Goal: Transaction & Acquisition: Book appointment/travel/reservation

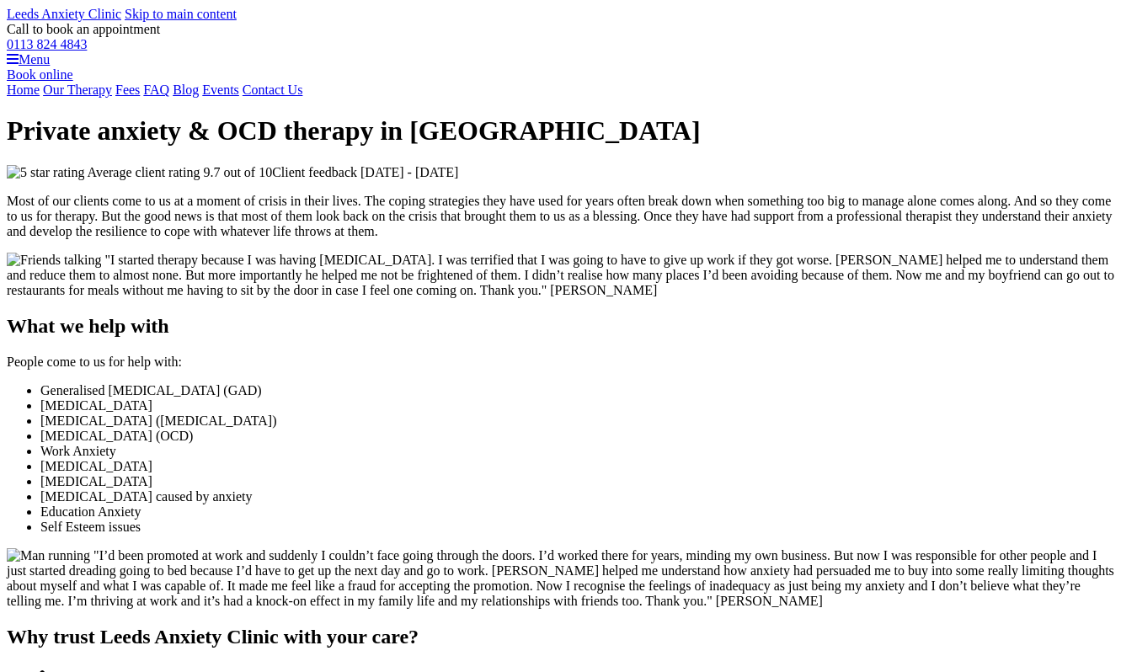
click at [73, 82] on link "Book online" at bounding box center [40, 74] width 67 height 14
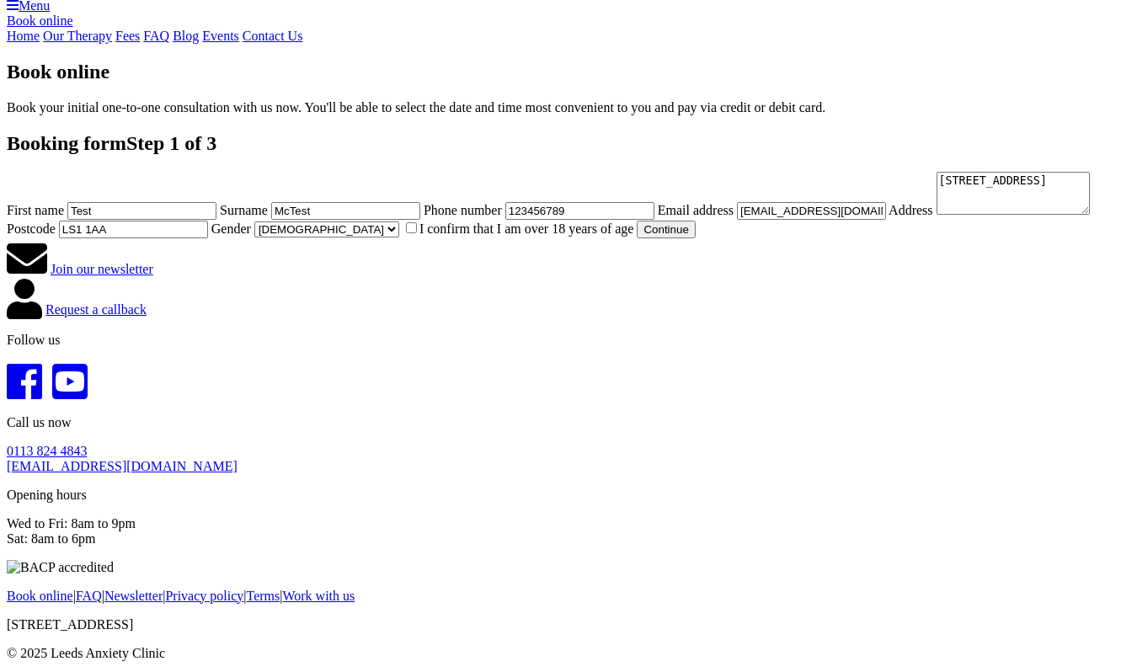
scroll to position [62, 0]
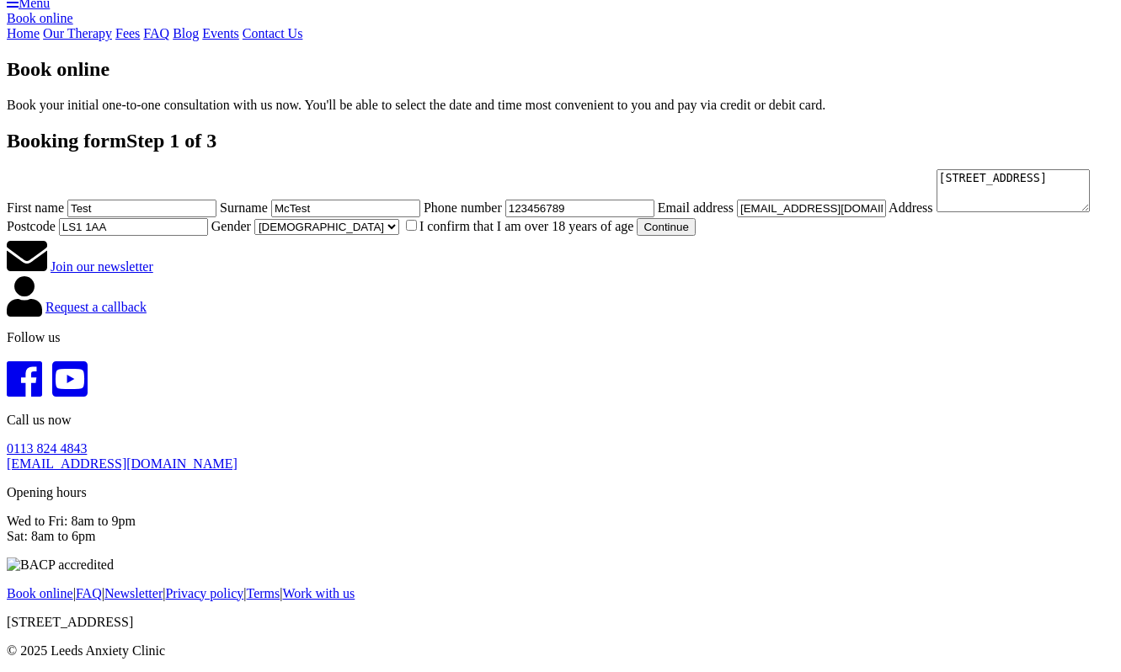
click at [216, 217] on input "Test" at bounding box center [141, 209] width 149 height 18
type input "Test3"
click at [403, 233] on label "I confirm that I am over 18 years of age" at bounding box center [519, 226] width 232 height 14
click at [406, 231] on input "I confirm that I am over 18 years of age" at bounding box center [411, 225] width 11 height 11
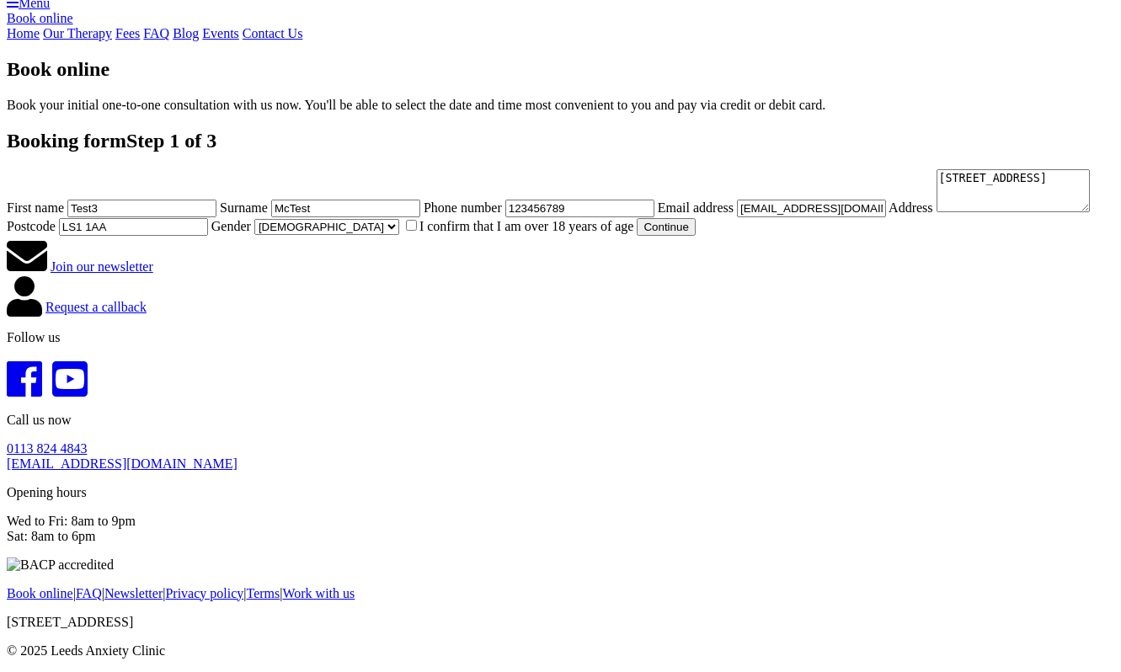
checkbox input "true"
click at [637, 236] on button "Continue" at bounding box center [666, 227] width 58 height 18
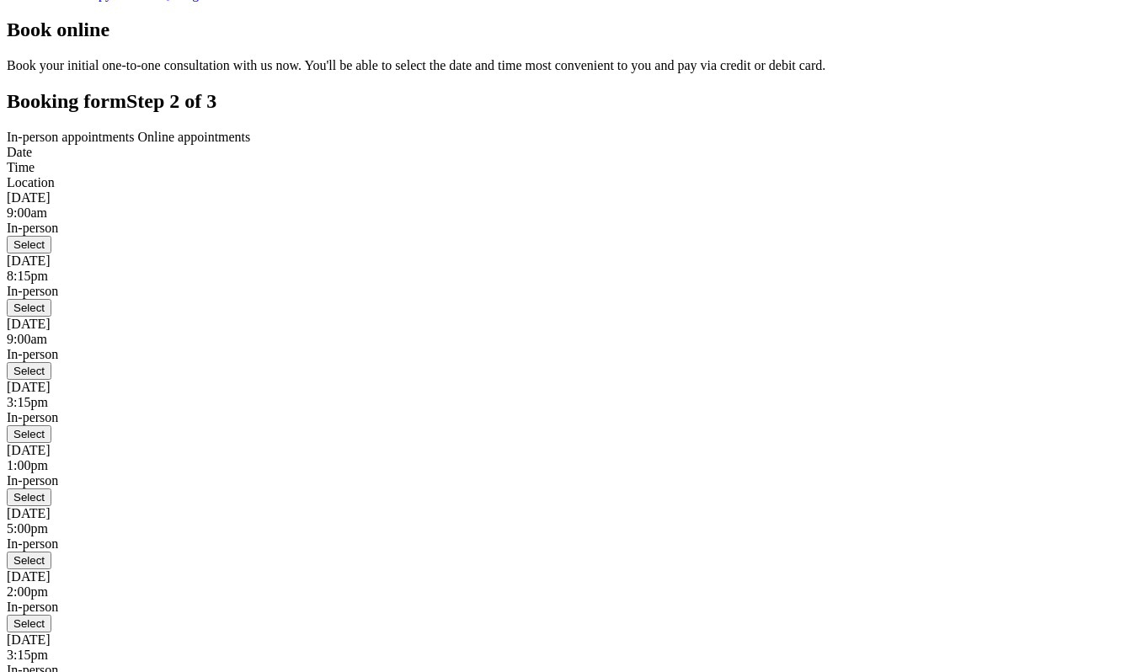
scroll to position [97, 0]
click at [51, 253] on button "Select" at bounding box center [29, 244] width 45 height 18
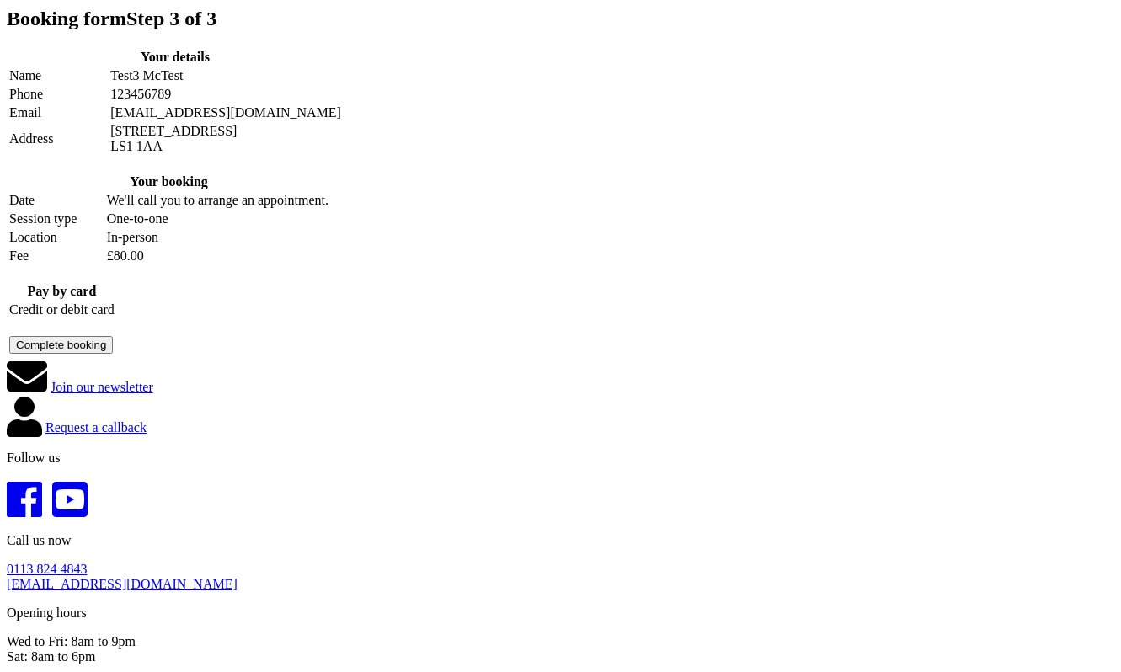
scroll to position [153, 0]
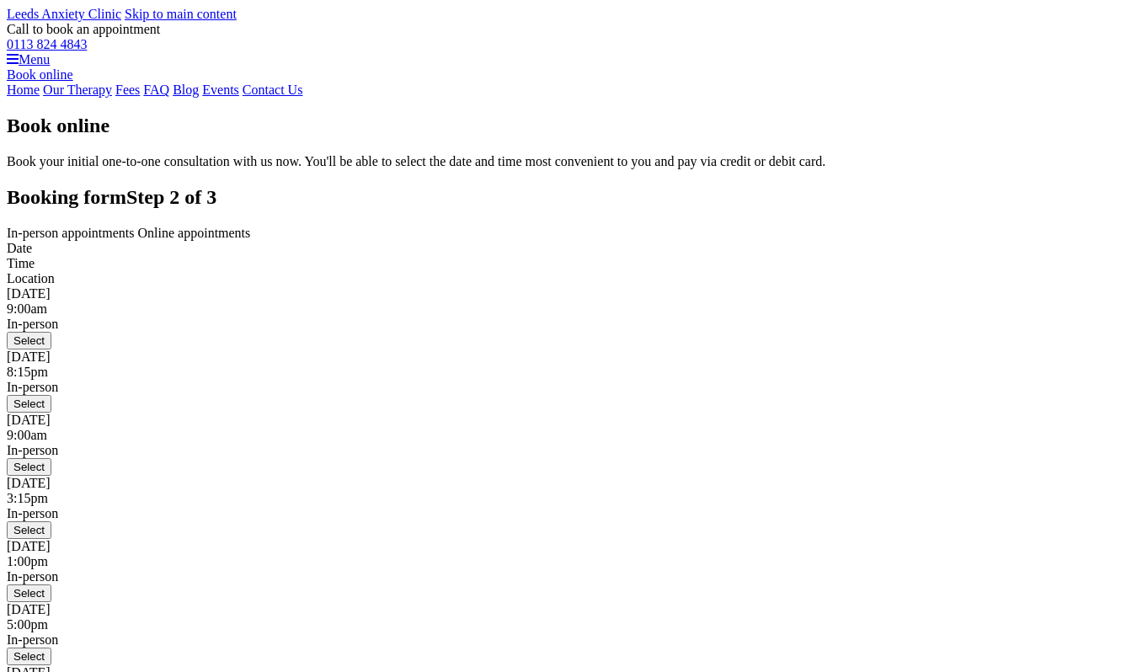
scroll to position [86, 0]
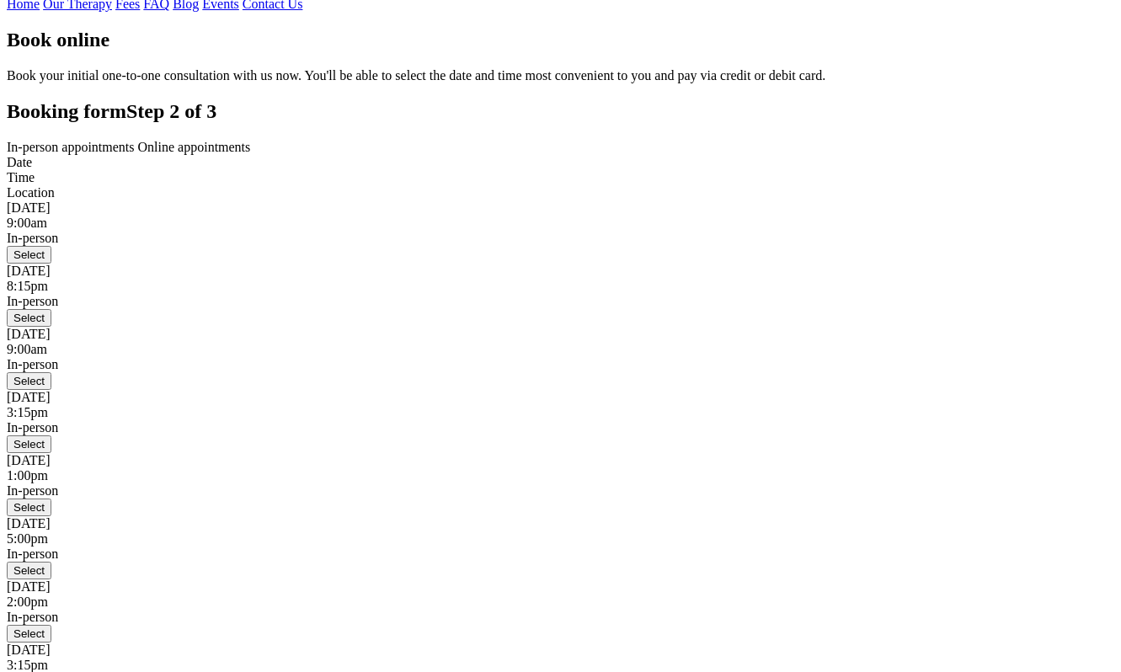
click at [51, 264] on button "Select" at bounding box center [29, 255] width 45 height 18
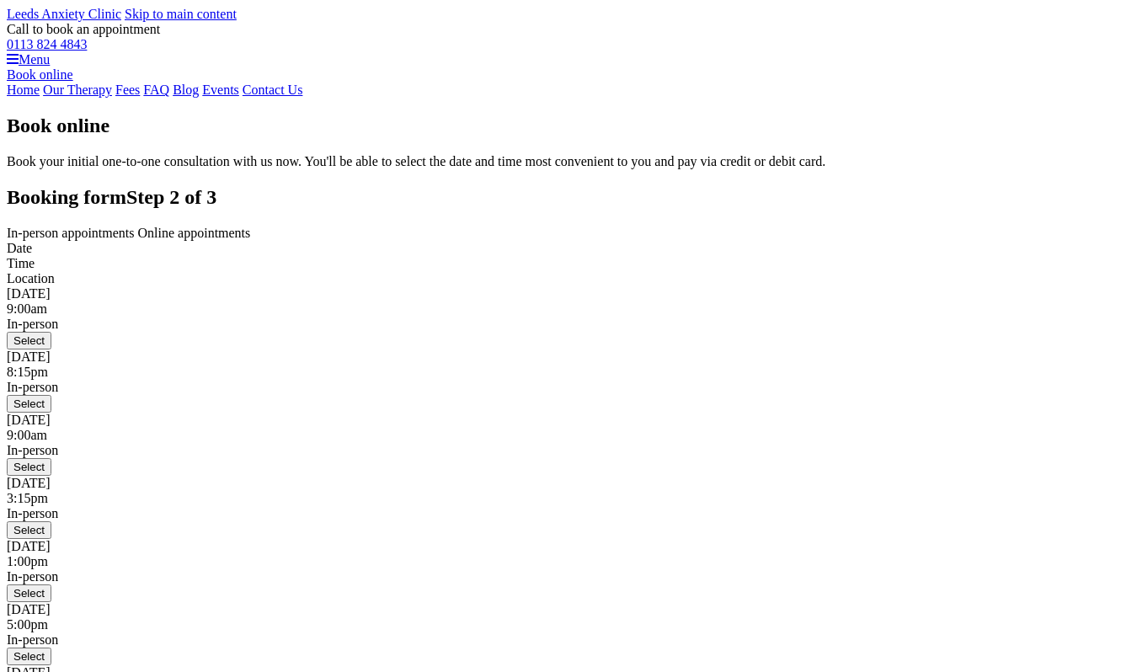
scroll to position [86, 0]
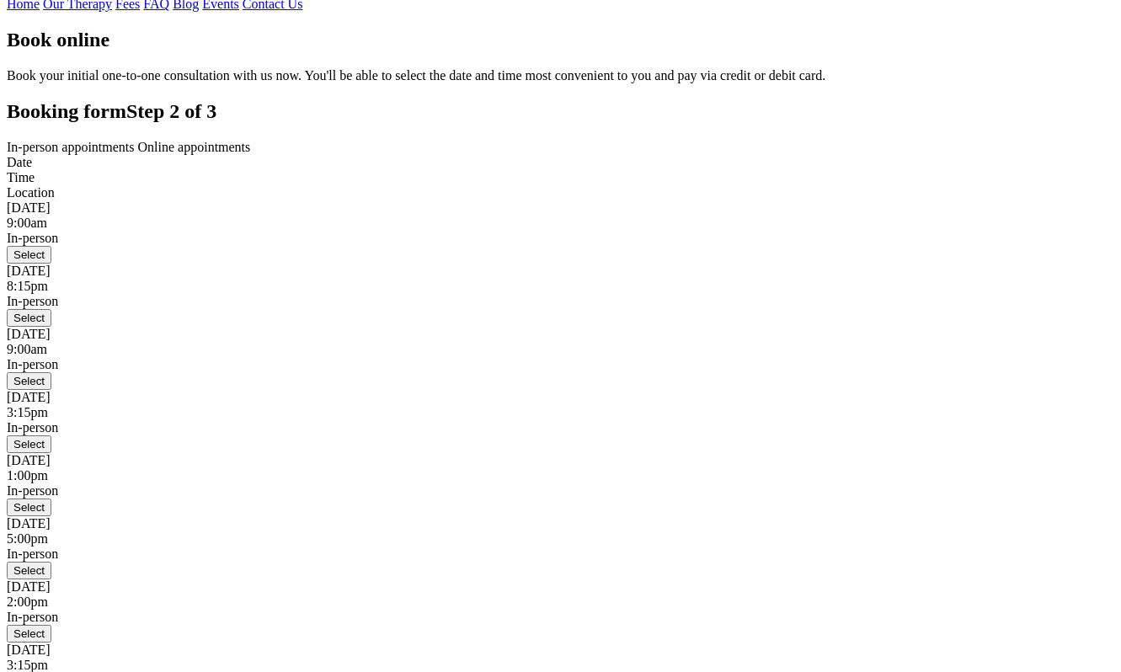
click at [51, 327] on button "Select" at bounding box center [29, 318] width 45 height 18
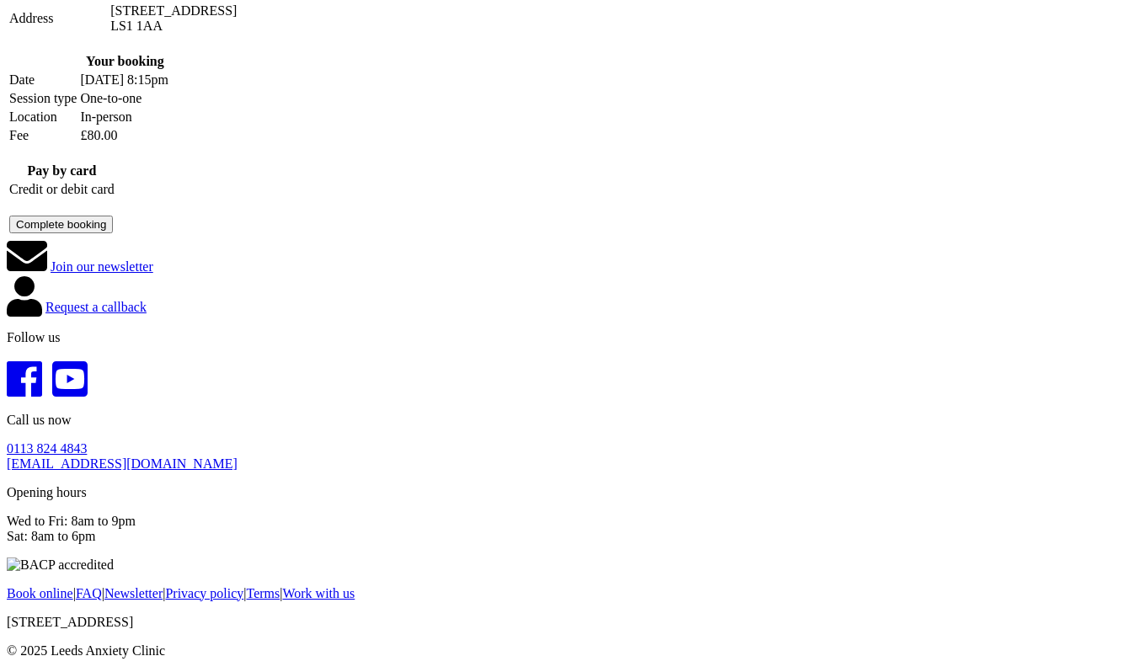
scroll to position [318, 0]
click at [113, 233] on button "Complete booking" at bounding box center [61, 225] width 104 height 18
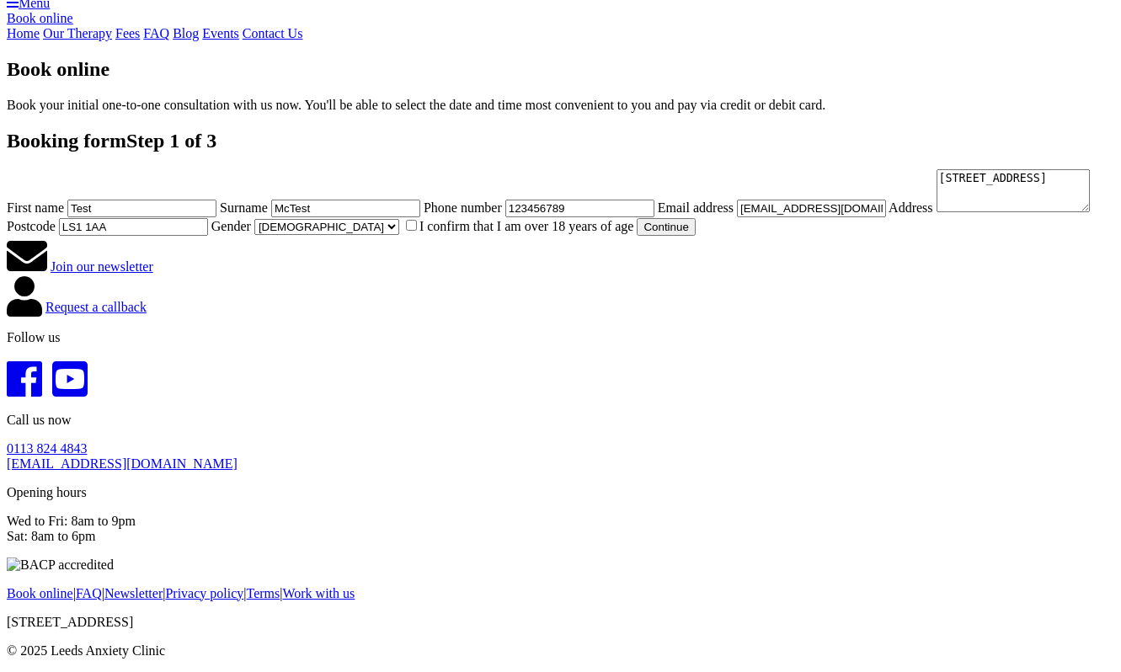
scroll to position [259, 0]
click at [216, 200] on input "Test" at bounding box center [141, 209] width 149 height 18
type input "Test3"
click at [744, 317] on aside "Join our newsletter Request a callback" at bounding box center [560, 276] width 1107 height 81
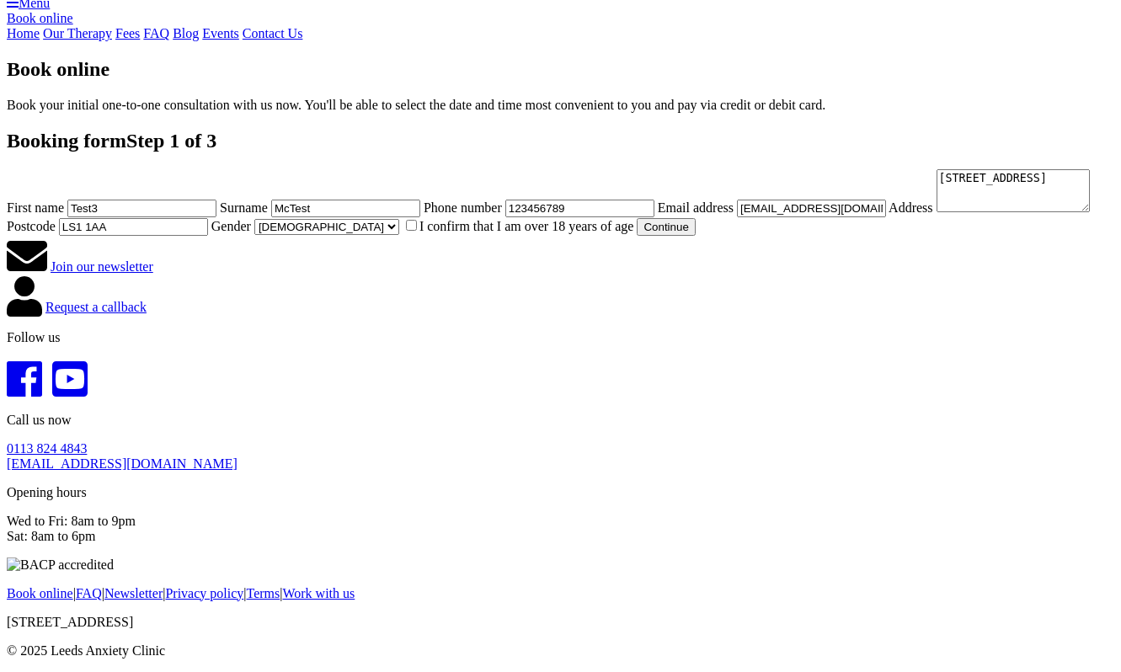
click at [403, 233] on label "I confirm that I am over 18 years of age" at bounding box center [519, 226] width 232 height 14
click at [406, 231] on input "I confirm that I am over 18 years of age" at bounding box center [411, 225] width 11 height 11
checkbox input "true"
click at [637, 236] on button "Continue" at bounding box center [666, 227] width 58 height 18
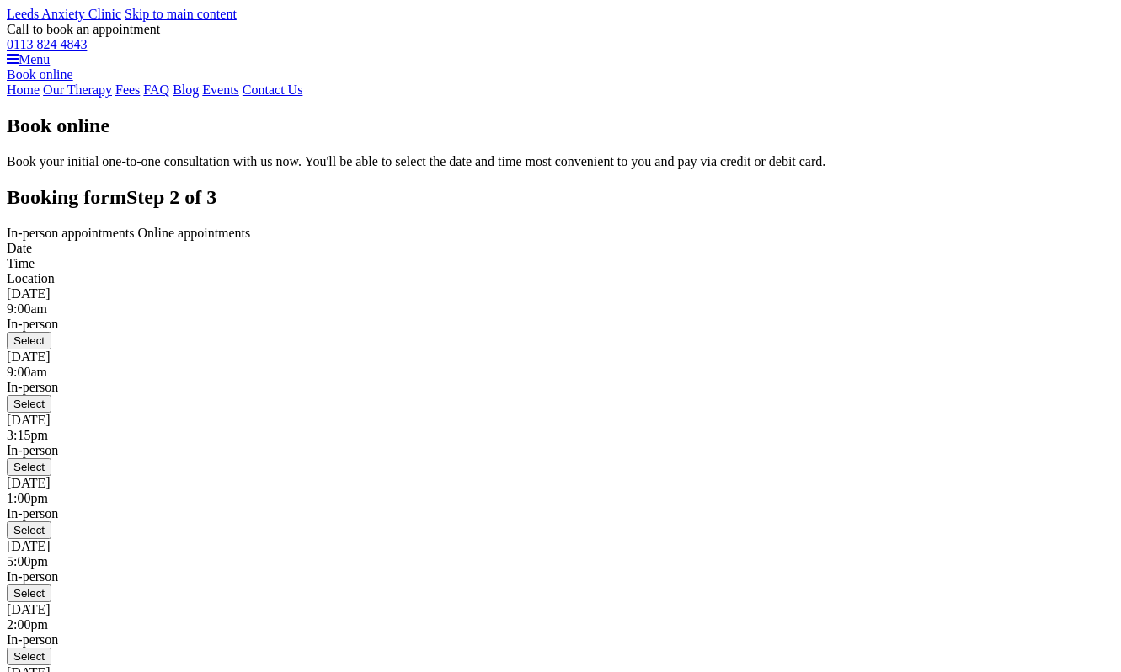
click at [251, 240] on span "Online appointments" at bounding box center [194, 233] width 113 height 14
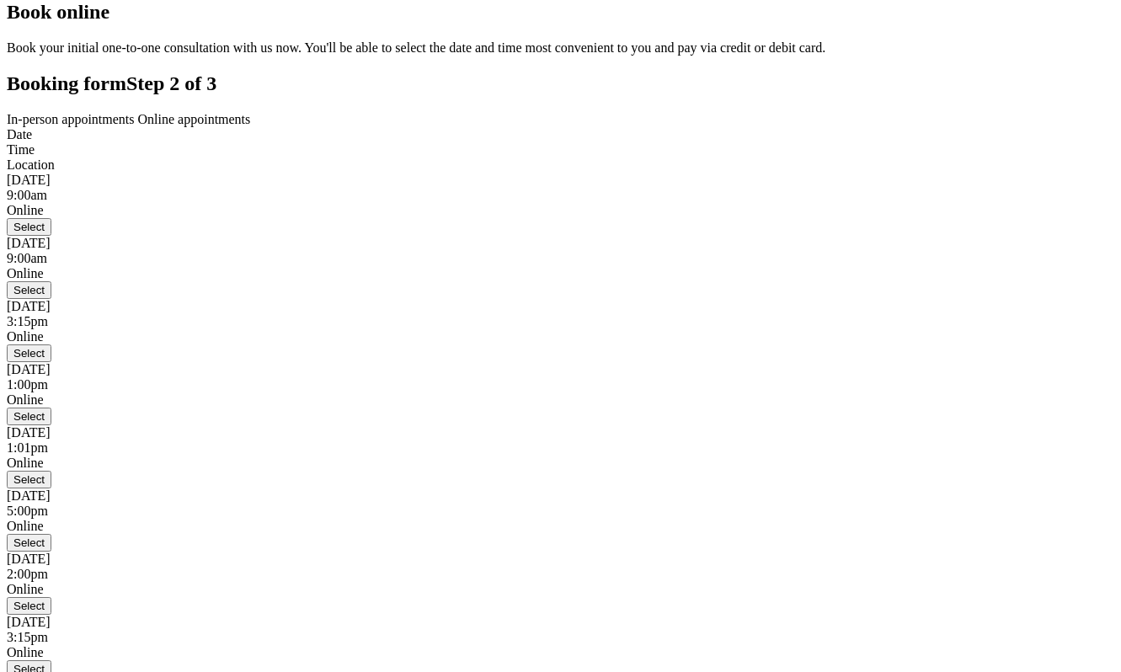
scroll to position [163, 0]
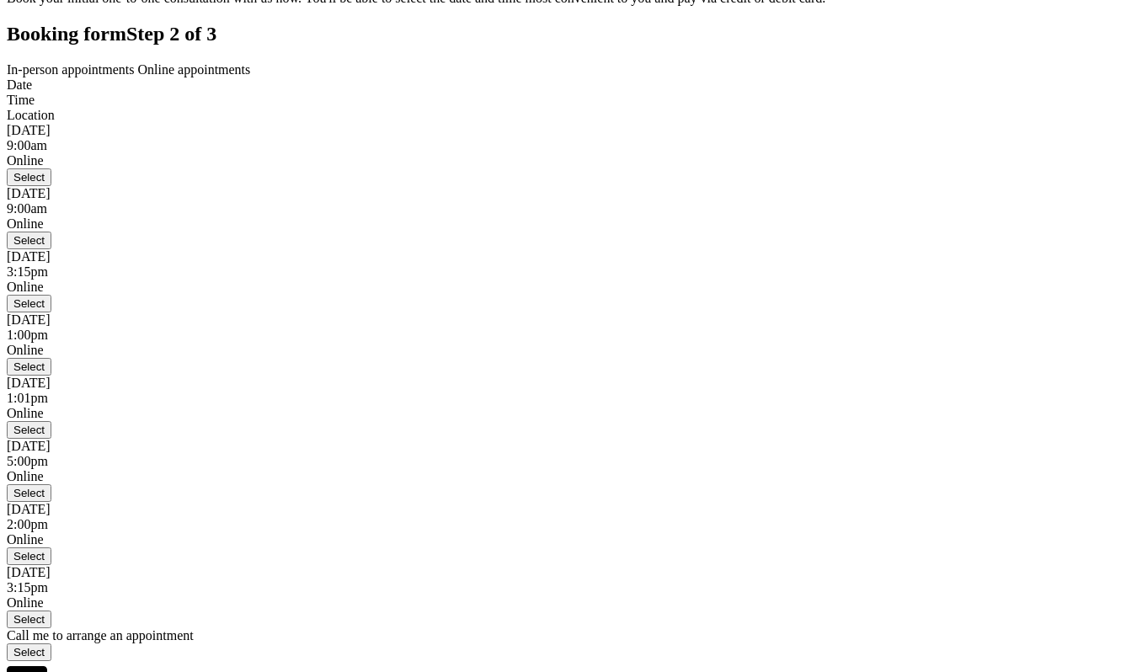
click at [51, 249] on button "Select" at bounding box center [29, 241] width 45 height 18
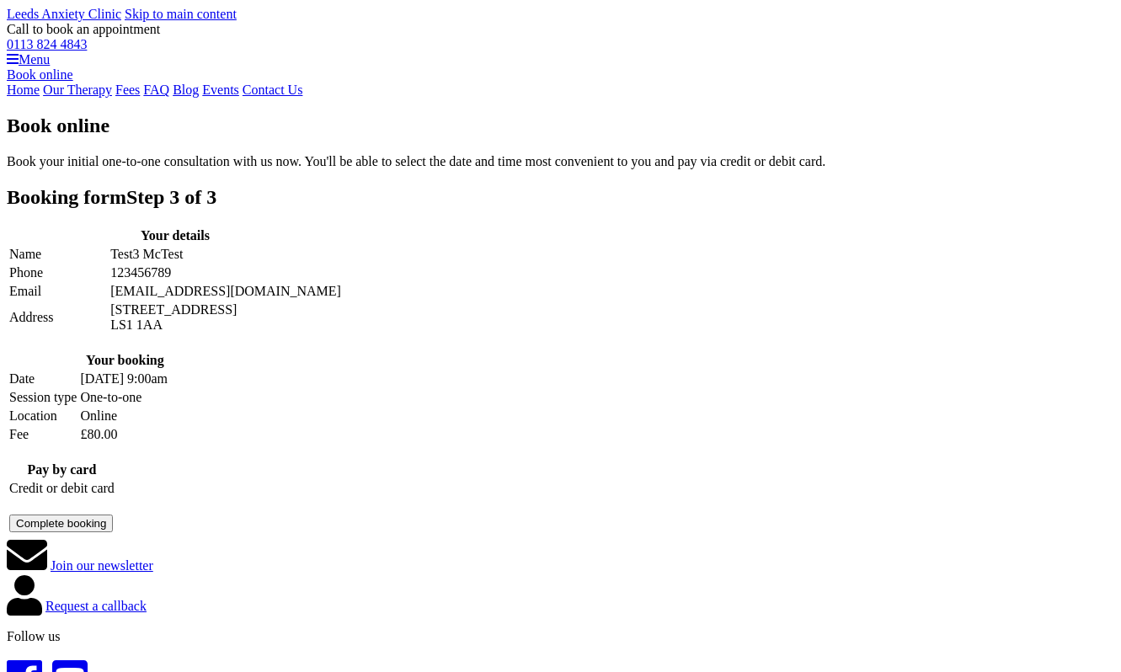
click at [73, 82] on link "Book online" at bounding box center [40, 74] width 67 height 14
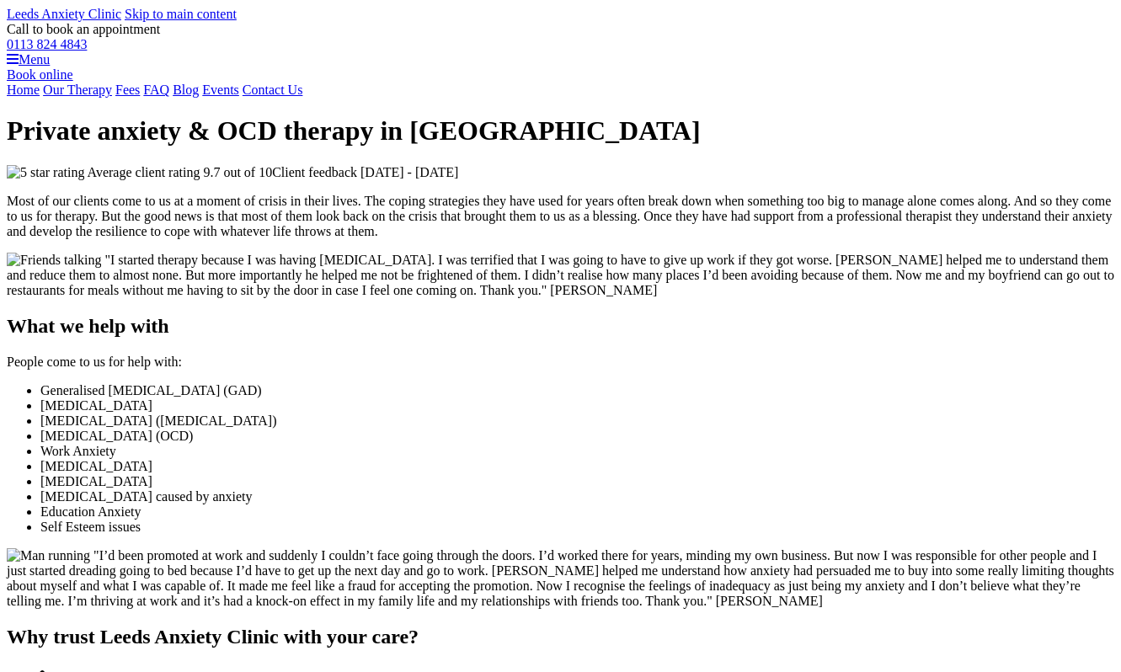
click at [73, 82] on link "Book online" at bounding box center [40, 74] width 67 height 14
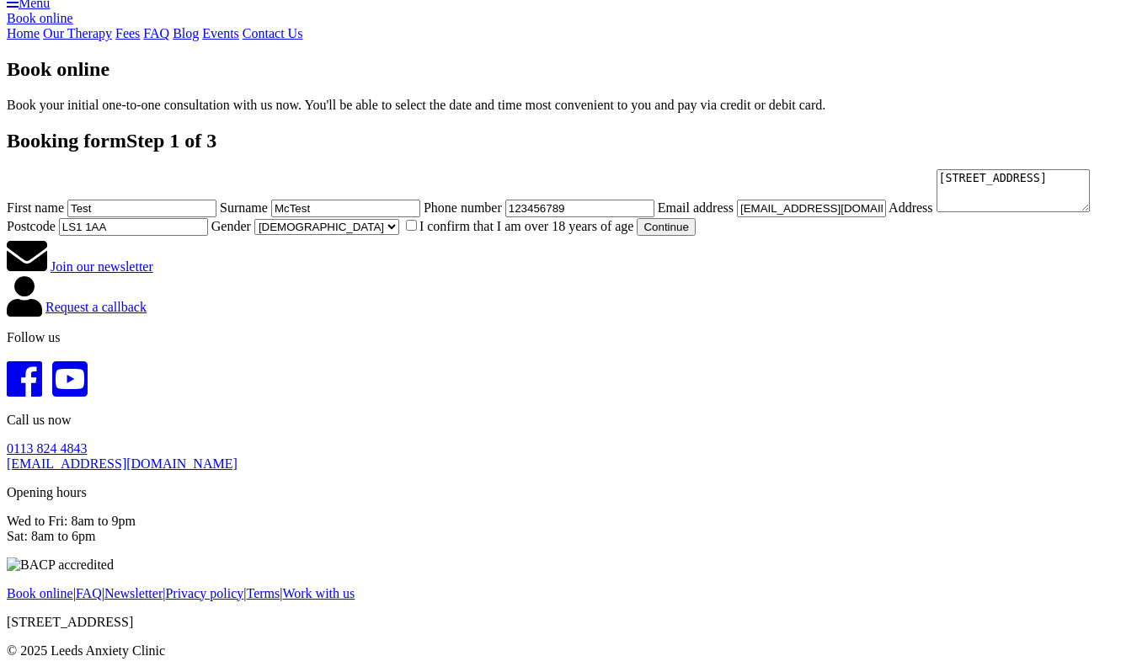
scroll to position [725, 0]
click at [403, 219] on label "I confirm that I am over 18 years of age" at bounding box center [519, 226] width 232 height 14
click at [406, 220] on input "I confirm that I am over 18 years of age" at bounding box center [411, 225] width 11 height 11
checkbox input "true"
click at [637, 236] on button "Continue" at bounding box center [666, 227] width 58 height 18
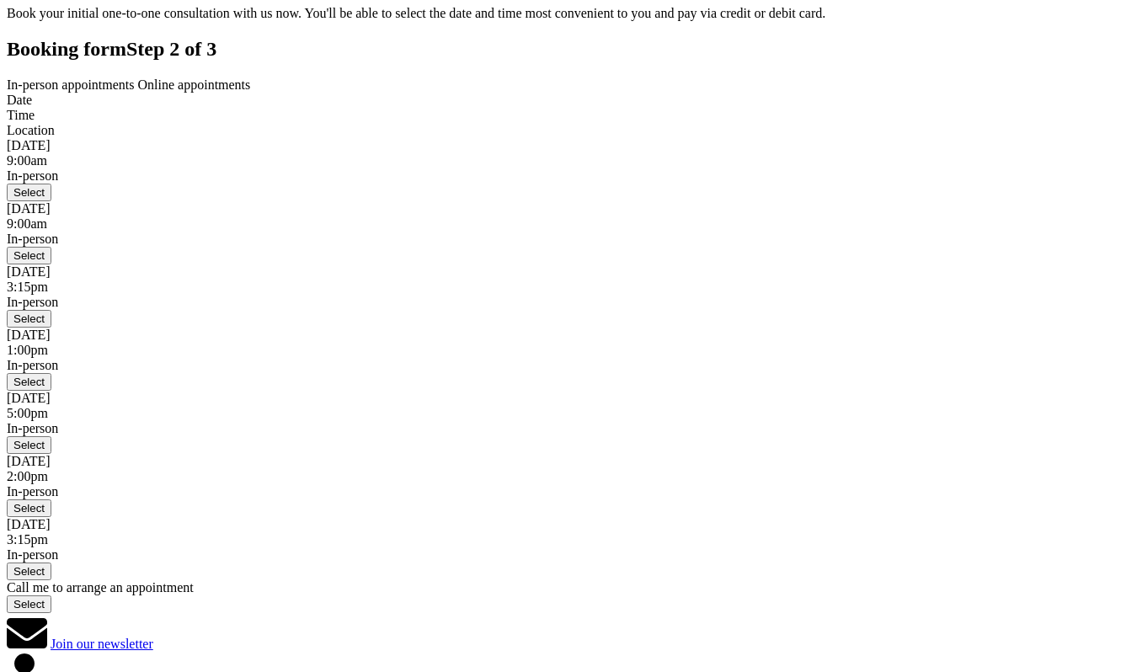
scroll to position [174, 0]
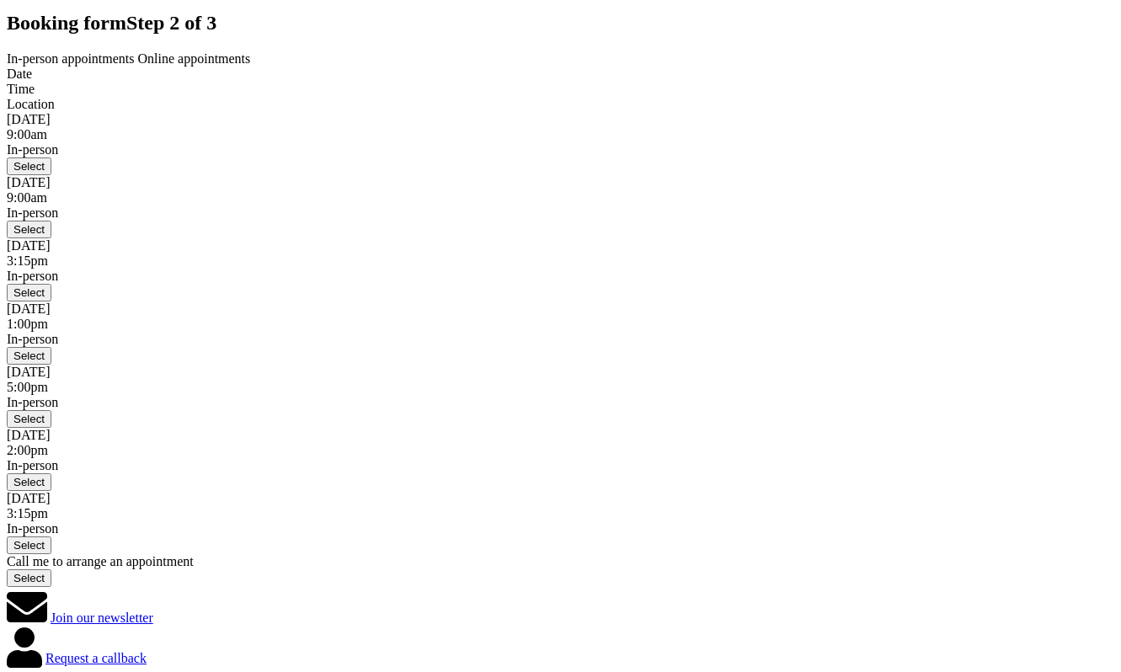
click at [680, 238] on div "Select" at bounding box center [560, 230] width 1107 height 18
click at [51, 238] on button "Select" at bounding box center [29, 230] width 45 height 18
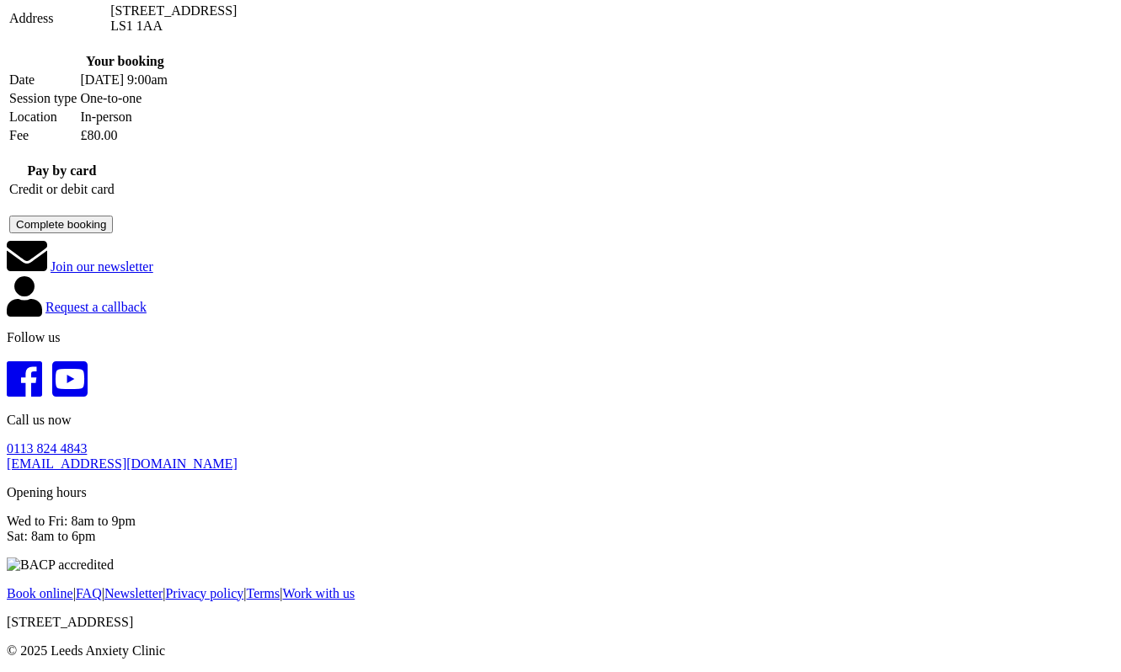
scroll to position [487, 0]
click at [115, 212] on div at bounding box center [61, 204] width 105 height 15
click at [113, 233] on button "Complete booking" at bounding box center [61, 225] width 104 height 18
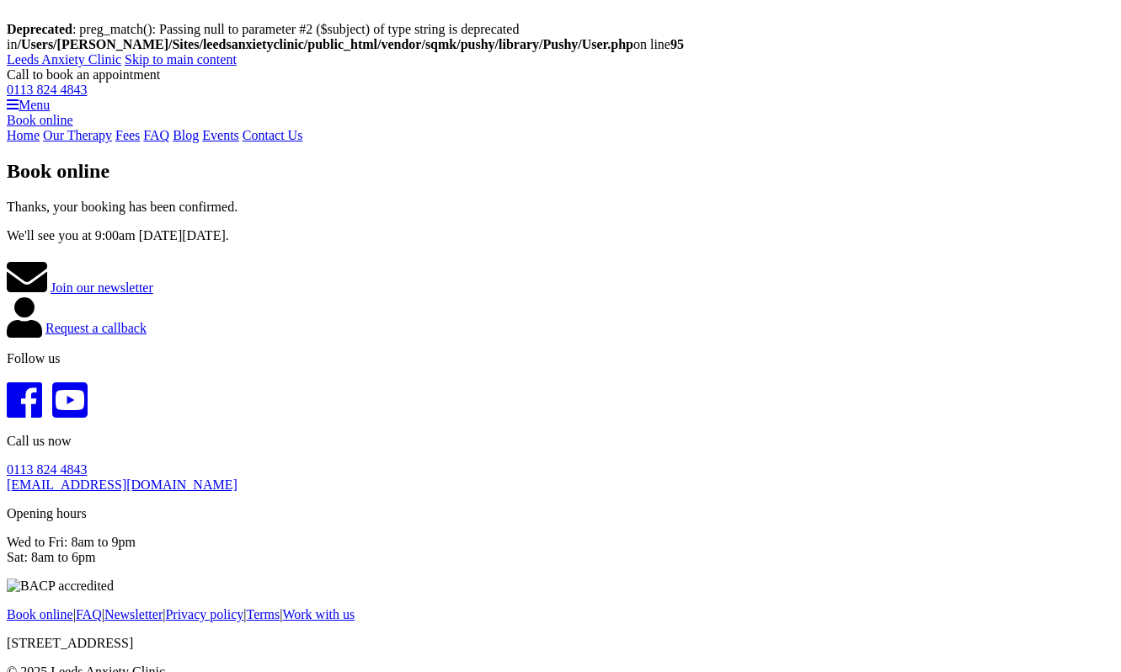
drag, startPoint x: 527, startPoint y: 311, endPoint x: 168, endPoint y: 269, distance: 361.9
click at [168, 269] on div "Book online Thanks, your booking has been confirmed. We'll see you at 9:00am [D…" at bounding box center [560, 249] width 1107 height 178
copy article "Thanks, your booking has been confirmed. We'll see you at 9:00am [DATE][DATE]."
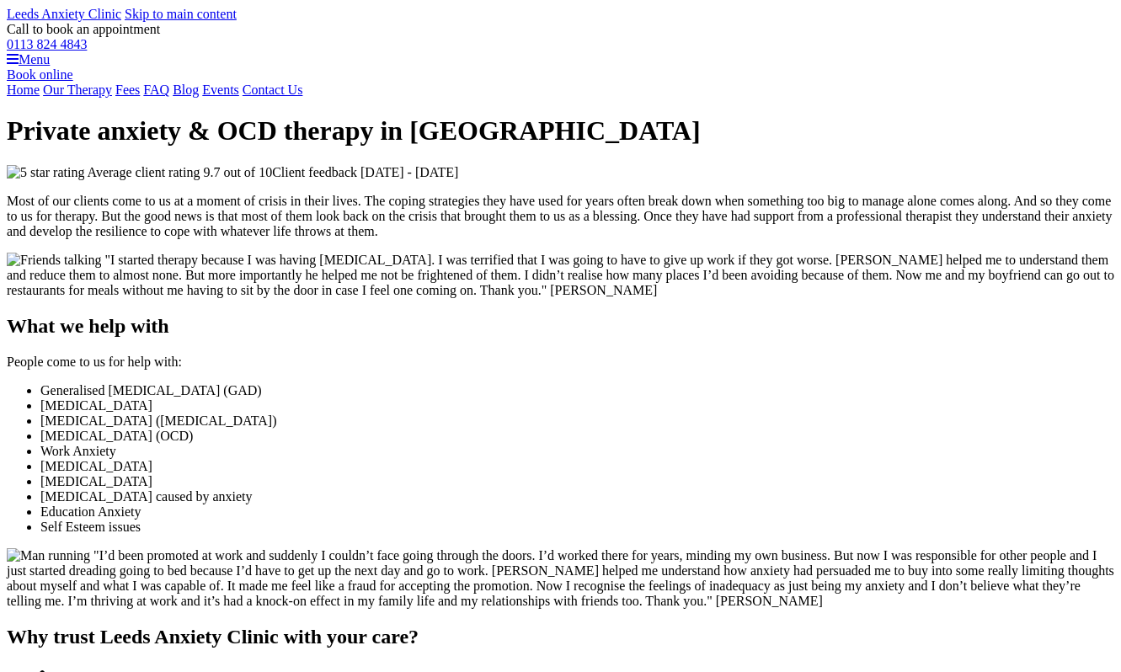
click at [303, 97] on link "Contact Us" at bounding box center [273, 90] width 61 height 14
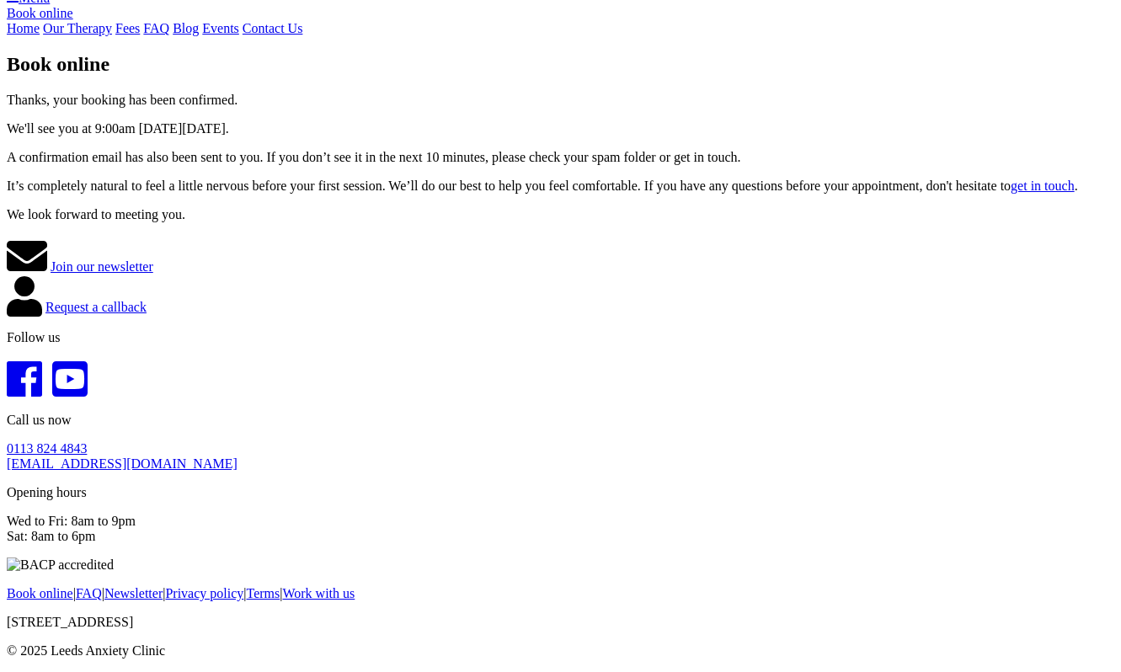
scroll to position [63, 0]
drag, startPoint x: 381, startPoint y: 380, endPoint x: 184, endPoint y: 153, distance: 300.2
click at [184, 153] on article "Book online Thanks, your booking has been confirmed. We'll see you at 9:00am [D…" at bounding box center [560, 137] width 1107 height 169
copy article "Thanks, your booking has been confirmed. We'll see you at 9:00am [DATE][DATE]. …"
click at [493, 222] on article "Book online Thanks, your booking has been confirmed. We'll see you at 9:00am [D…" at bounding box center [560, 137] width 1107 height 169
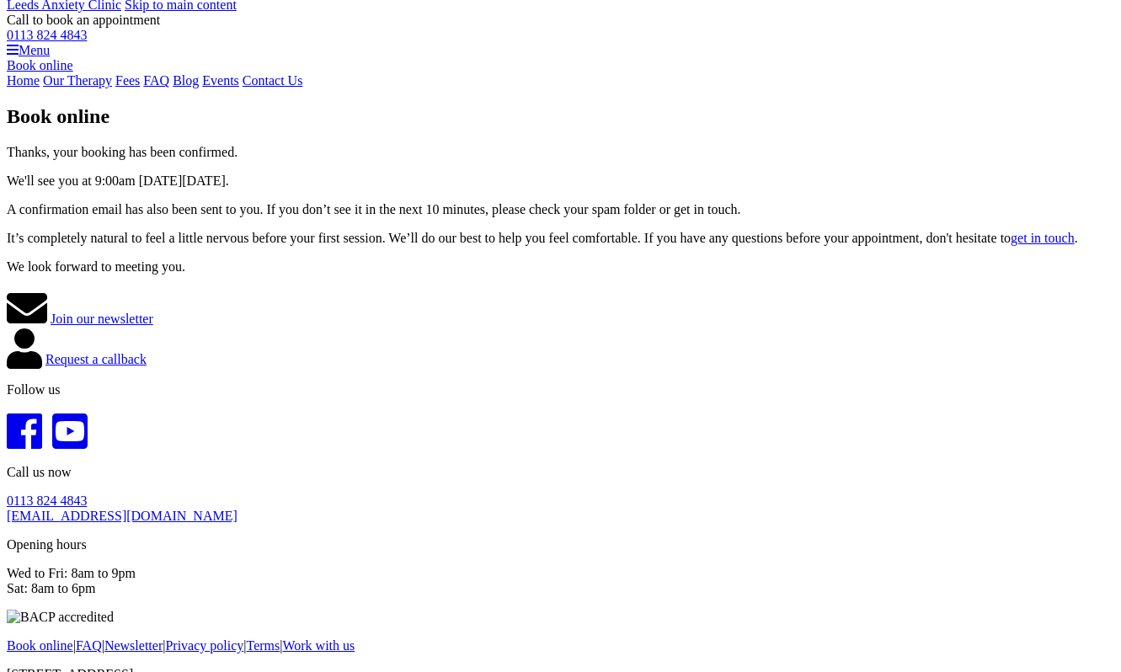
scroll to position [7, 0]
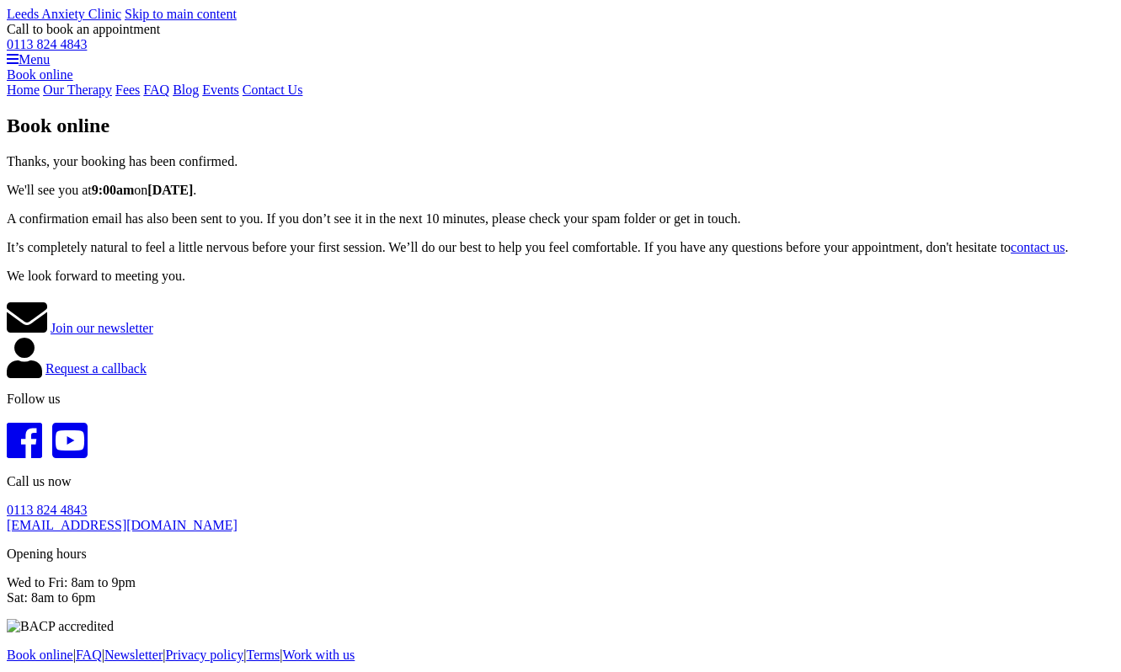
scroll to position [7, 0]
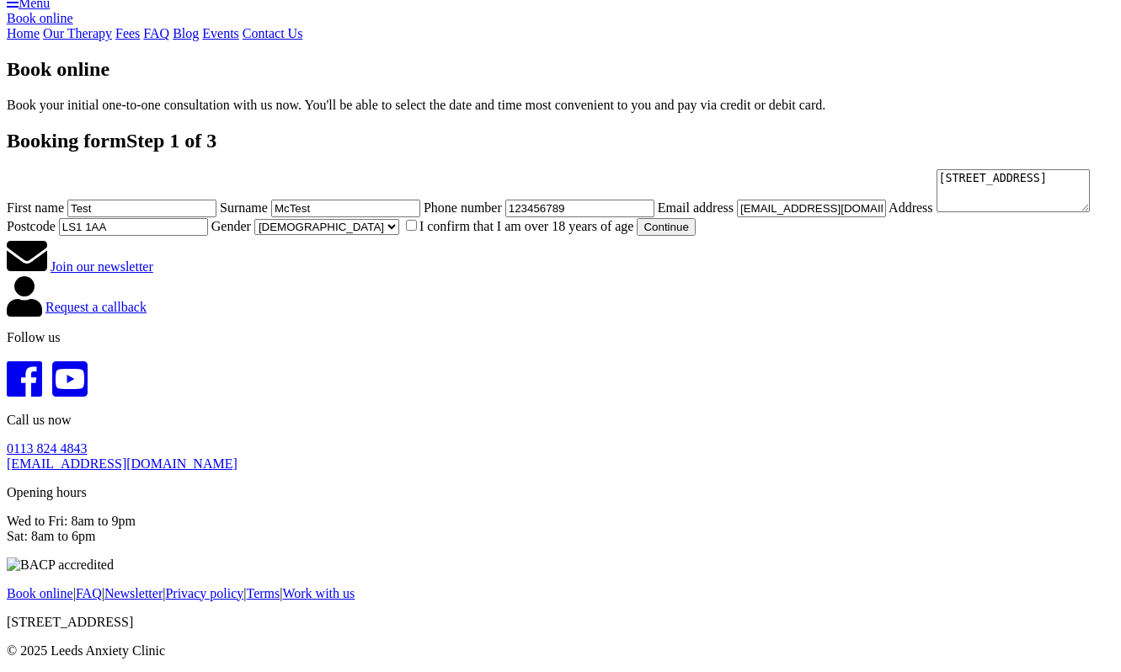
scroll to position [557, 0]
click at [403, 233] on label "I confirm that I am over 18 years of age" at bounding box center [519, 226] width 232 height 14
click at [406, 231] on input "I confirm that I am over 18 years of age" at bounding box center [411, 225] width 11 height 11
checkbox input "true"
click at [637, 236] on button "Continue" at bounding box center [666, 227] width 58 height 18
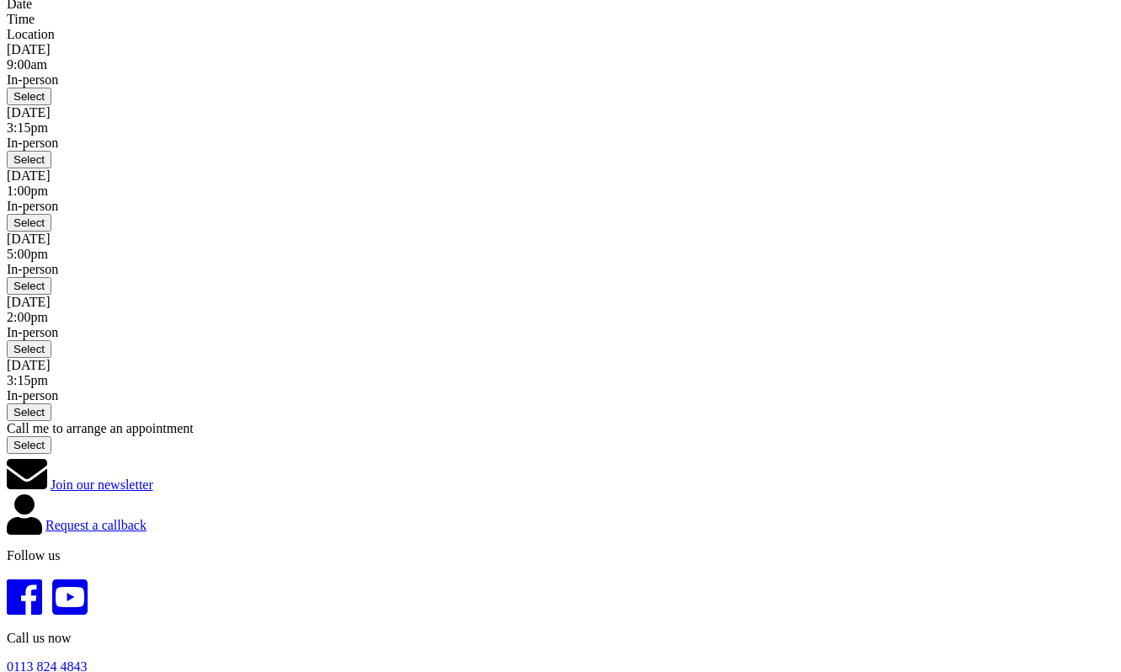
scroll to position [248, 0]
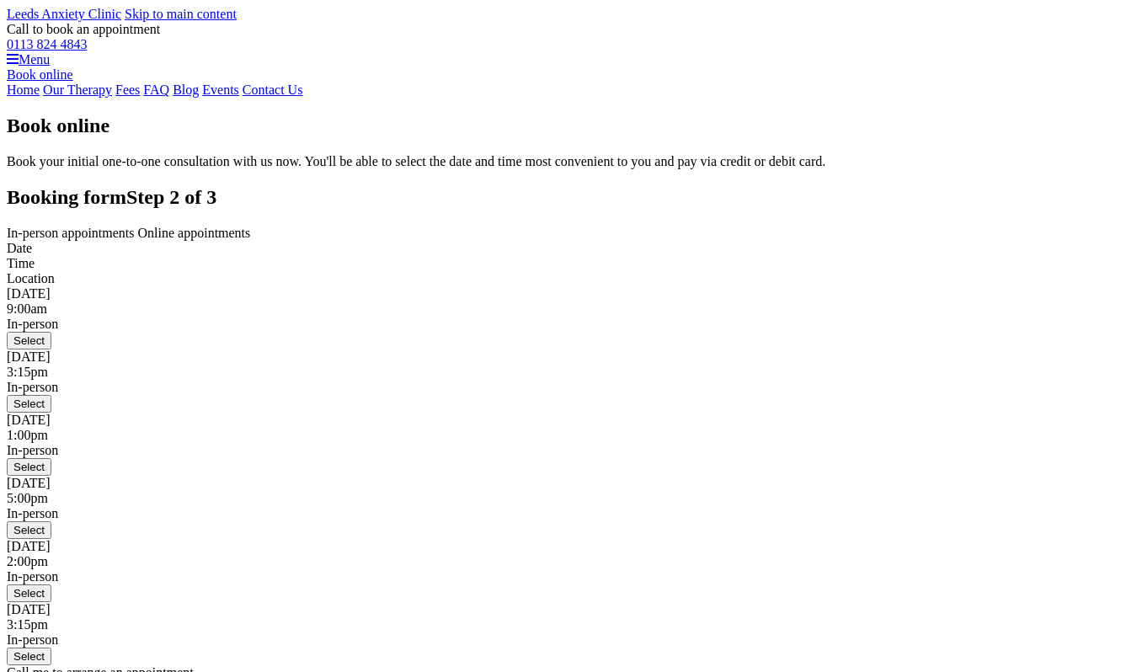
scroll to position [248, 0]
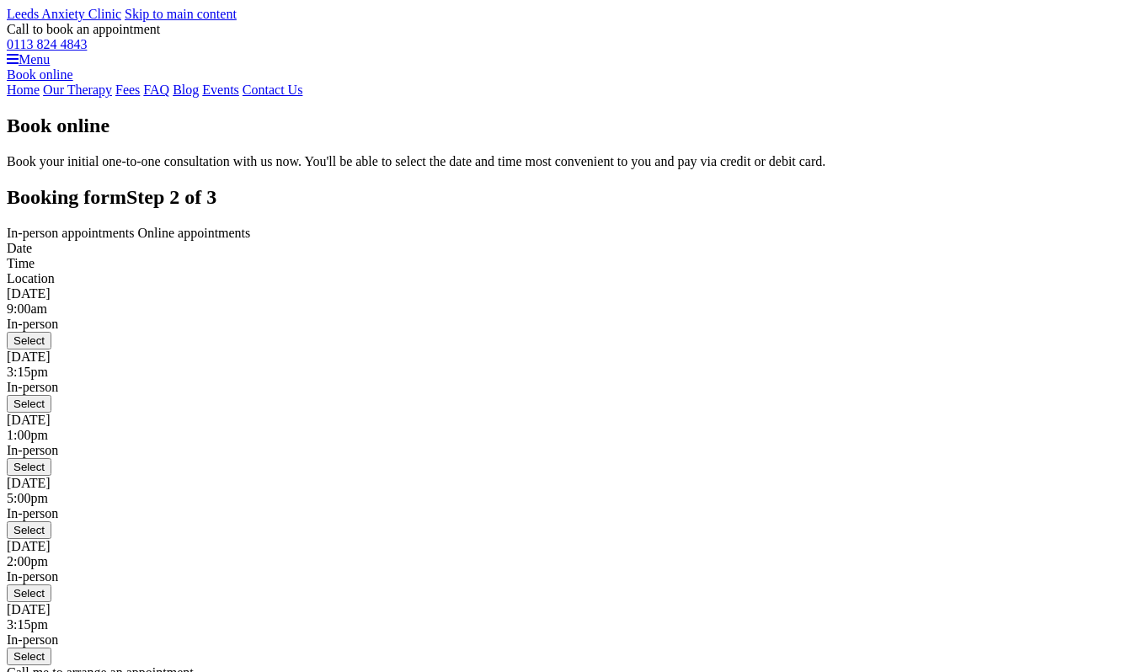
scroll to position [248, 0]
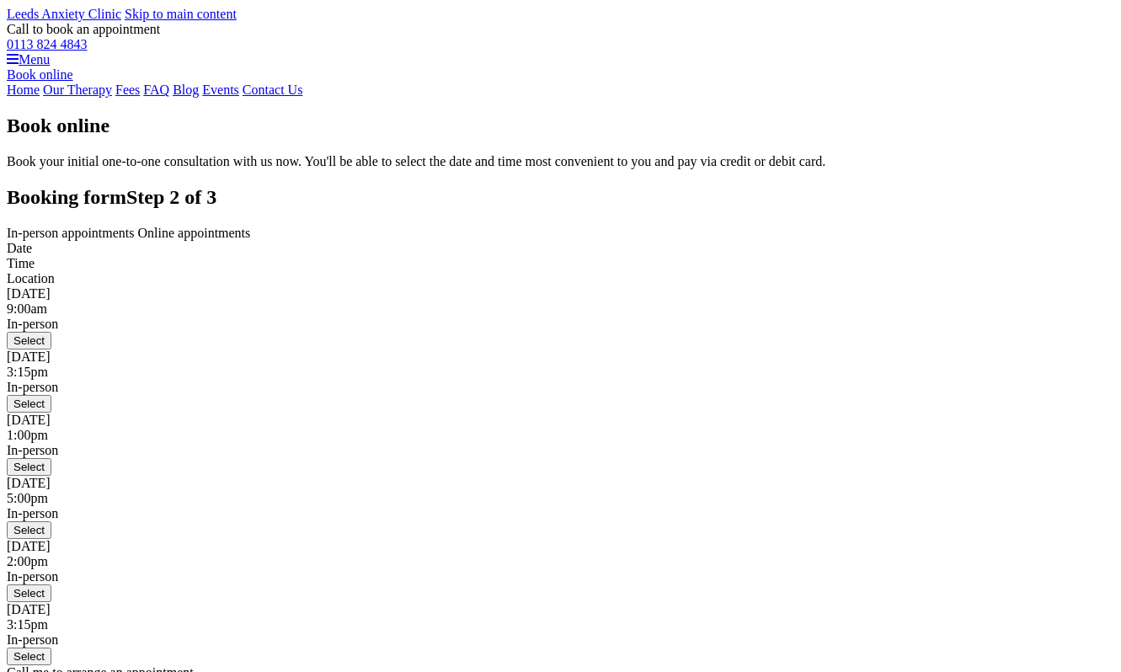
scroll to position [248, 0]
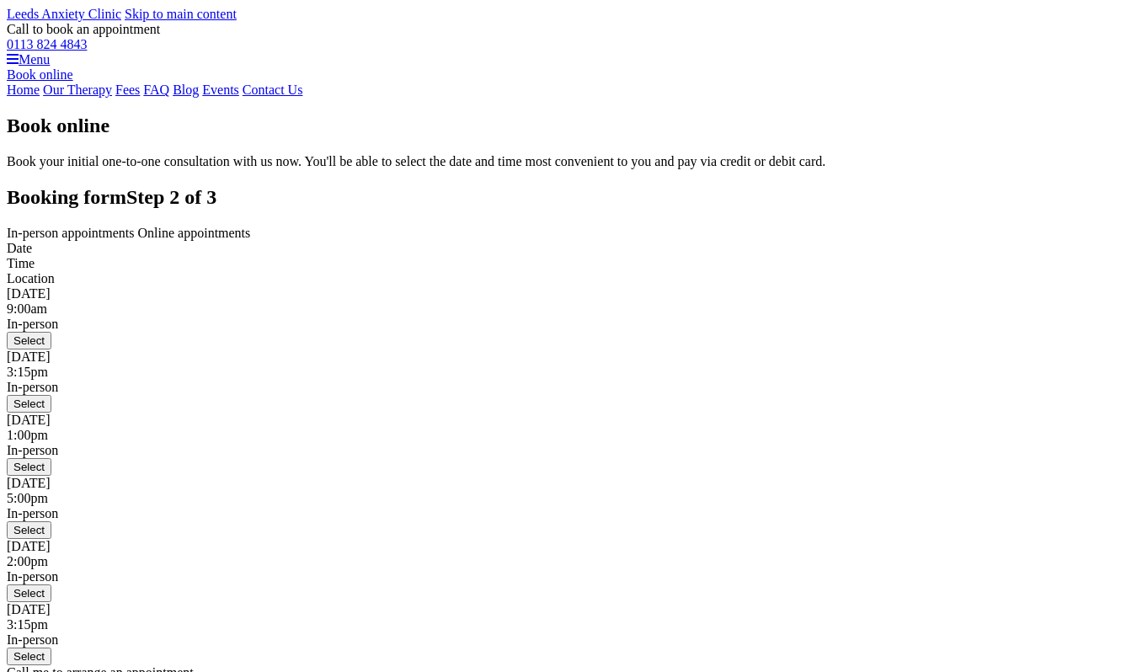
scroll to position [248, 0]
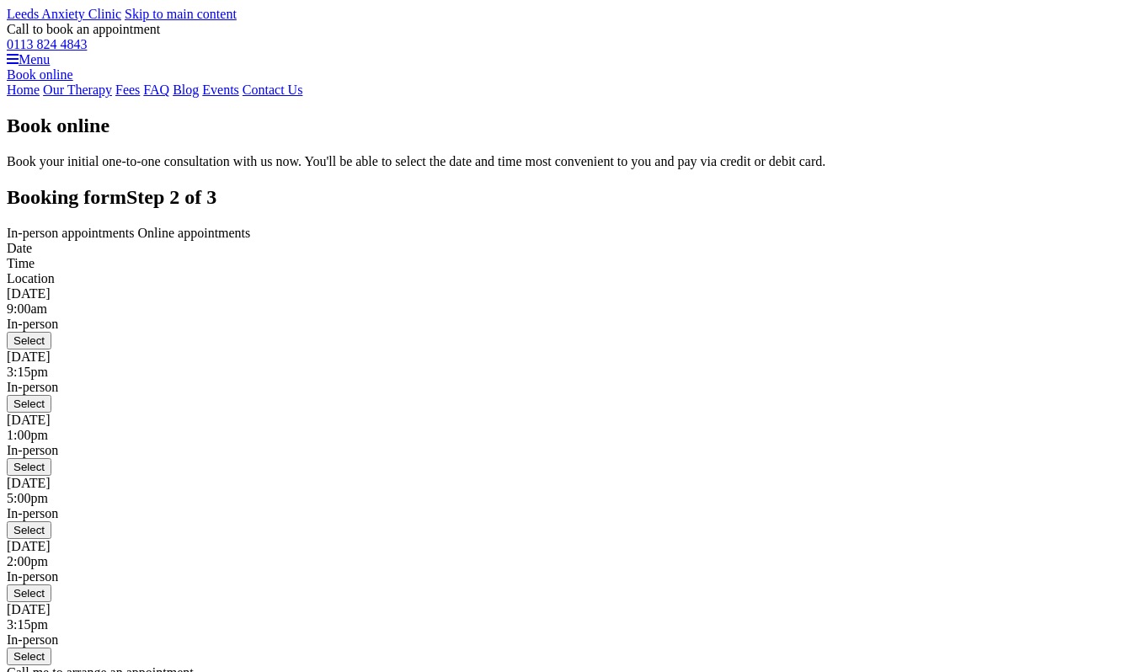
scroll to position [248, 0]
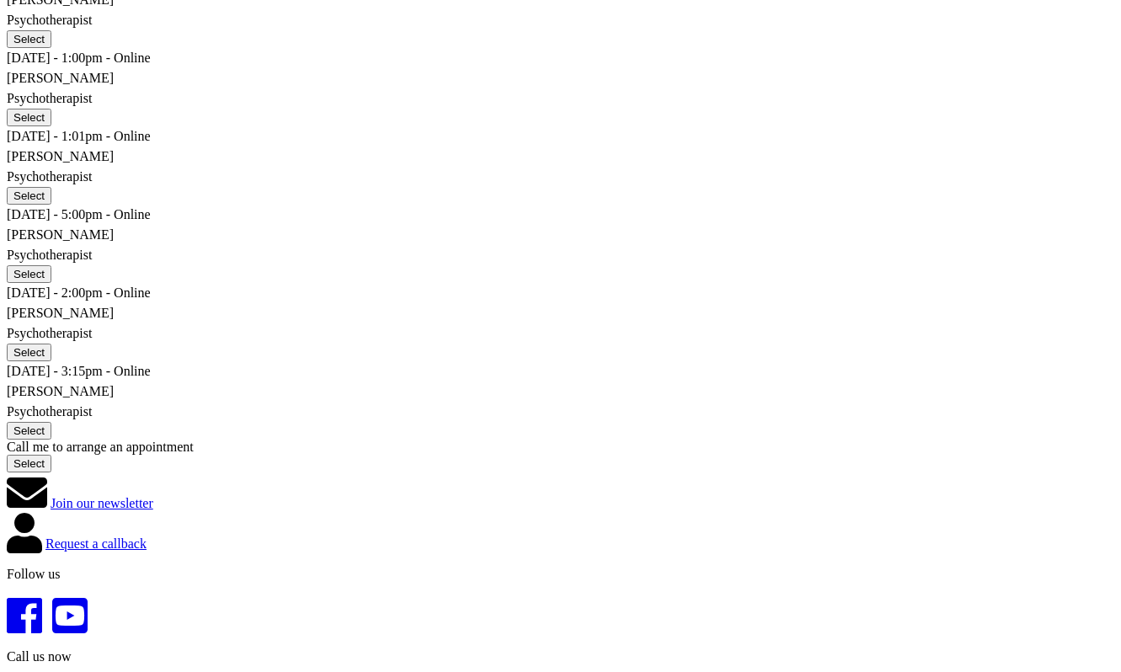
scroll to position [397, 0]
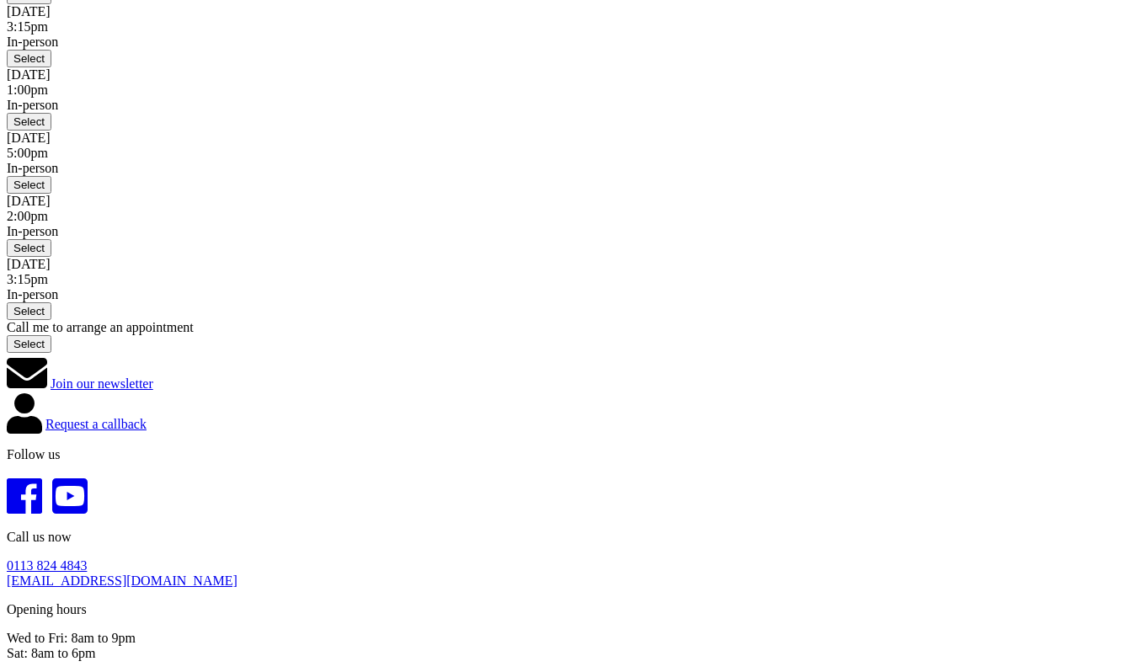
scroll to position [333, 0]
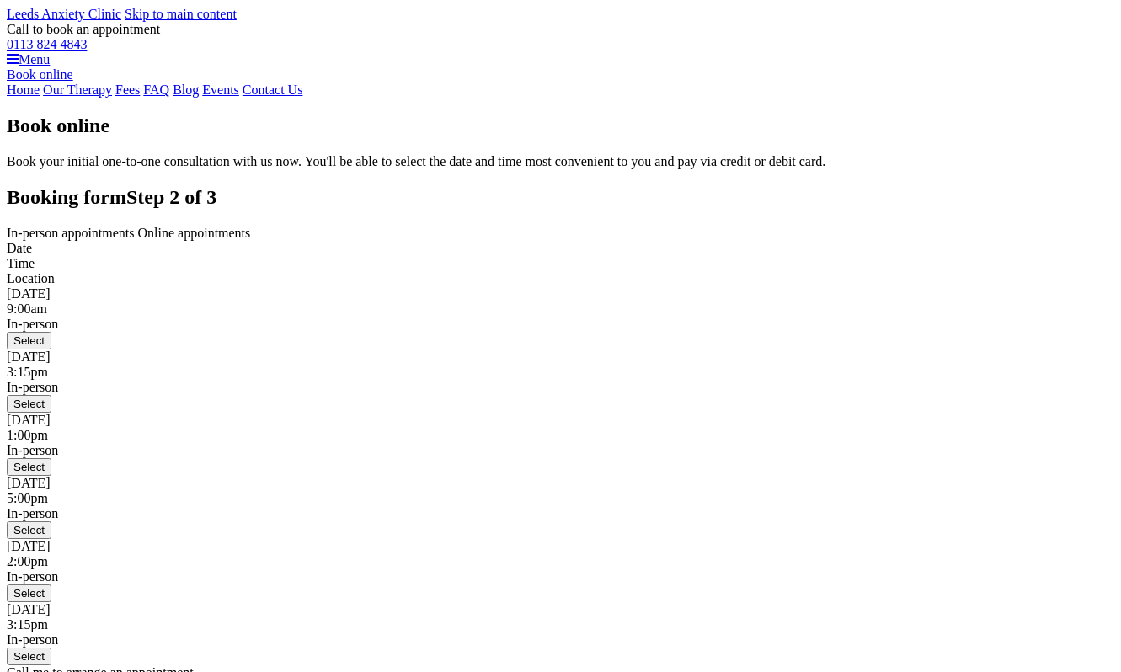
scroll to position [333, 0]
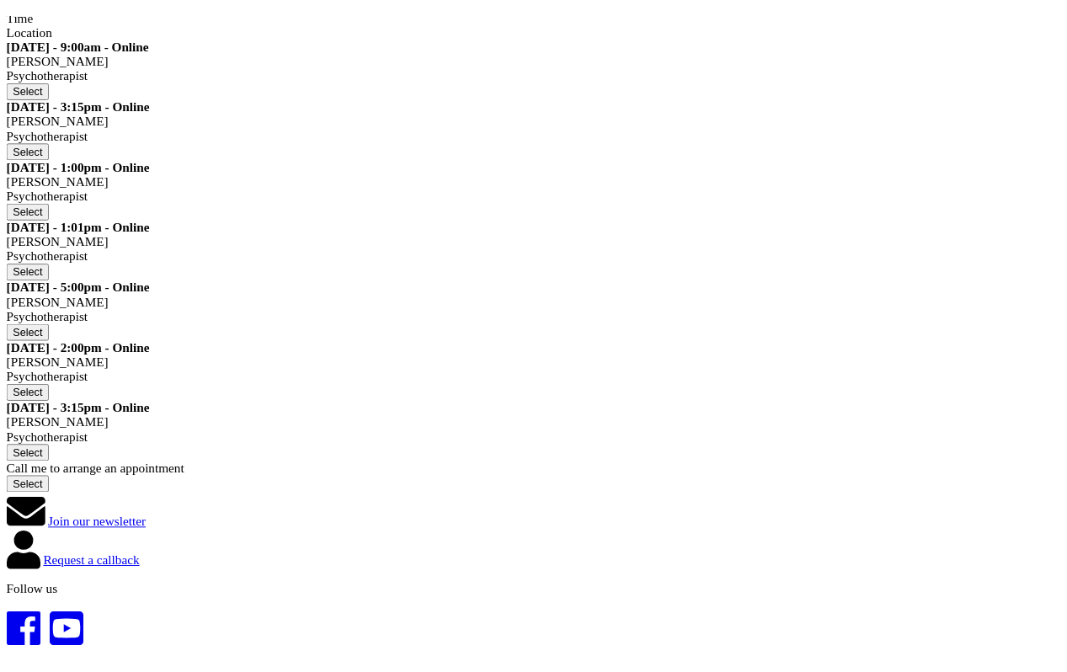
scroll to position [259, 0]
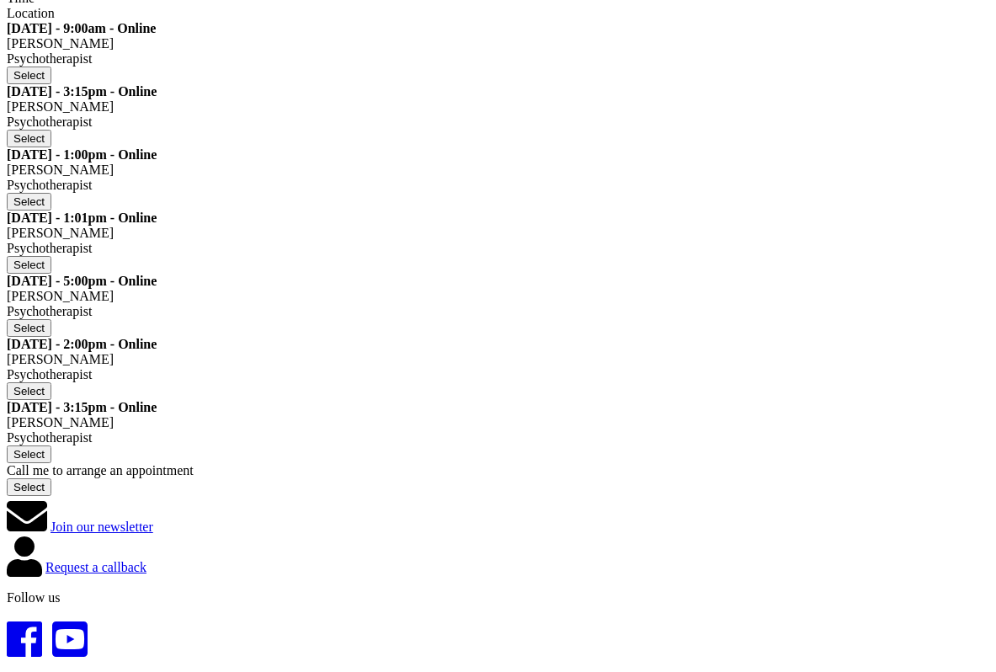
scroll to position [152, 0]
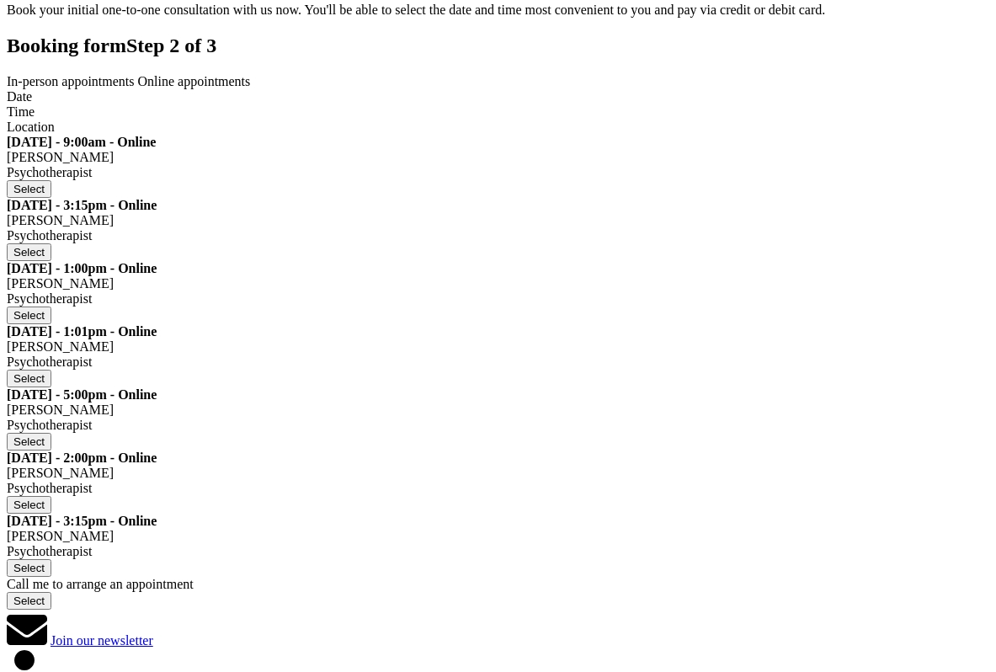
click at [135, 88] on span "In-person appointments" at bounding box center [71, 81] width 128 height 14
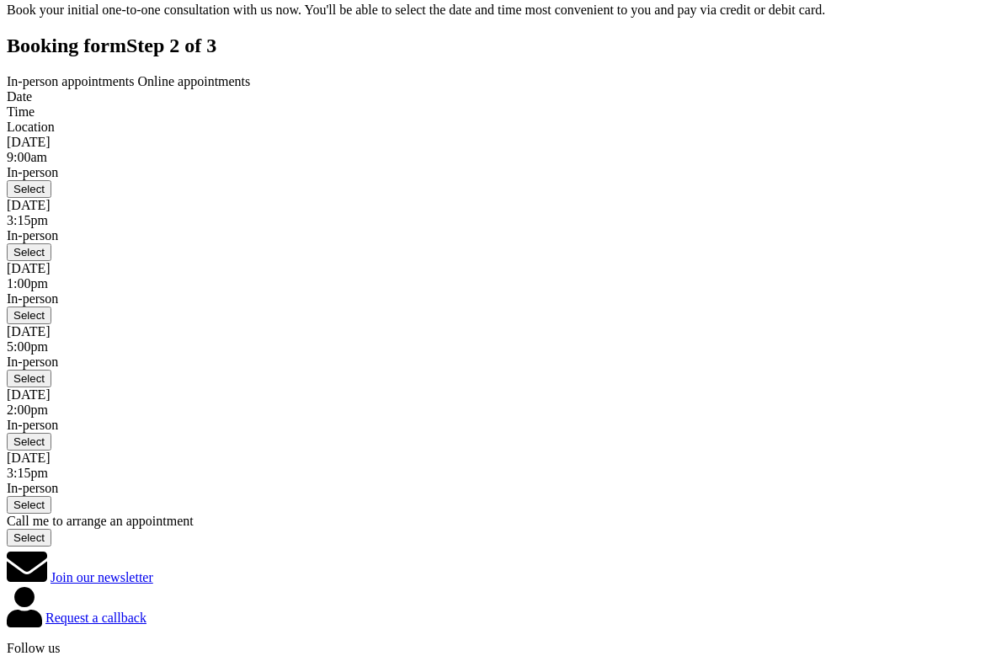
click at [251, 88] on span "Online appointments" at bounding box center [194, 81] width 113 height 14
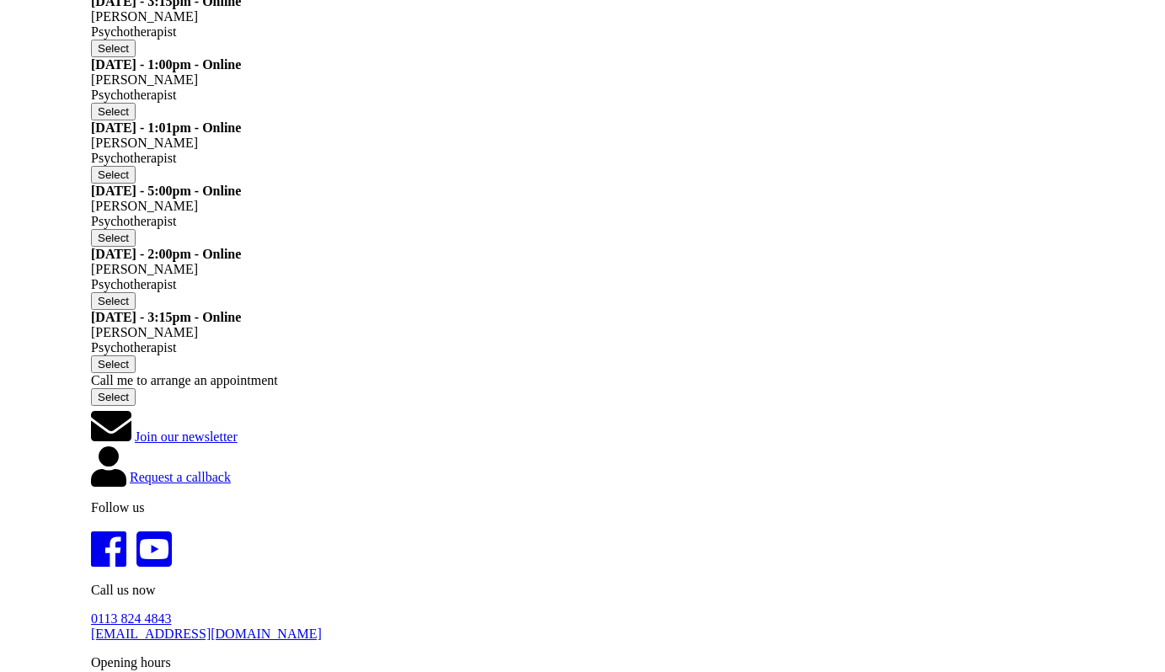
scroll to position [385, 0]
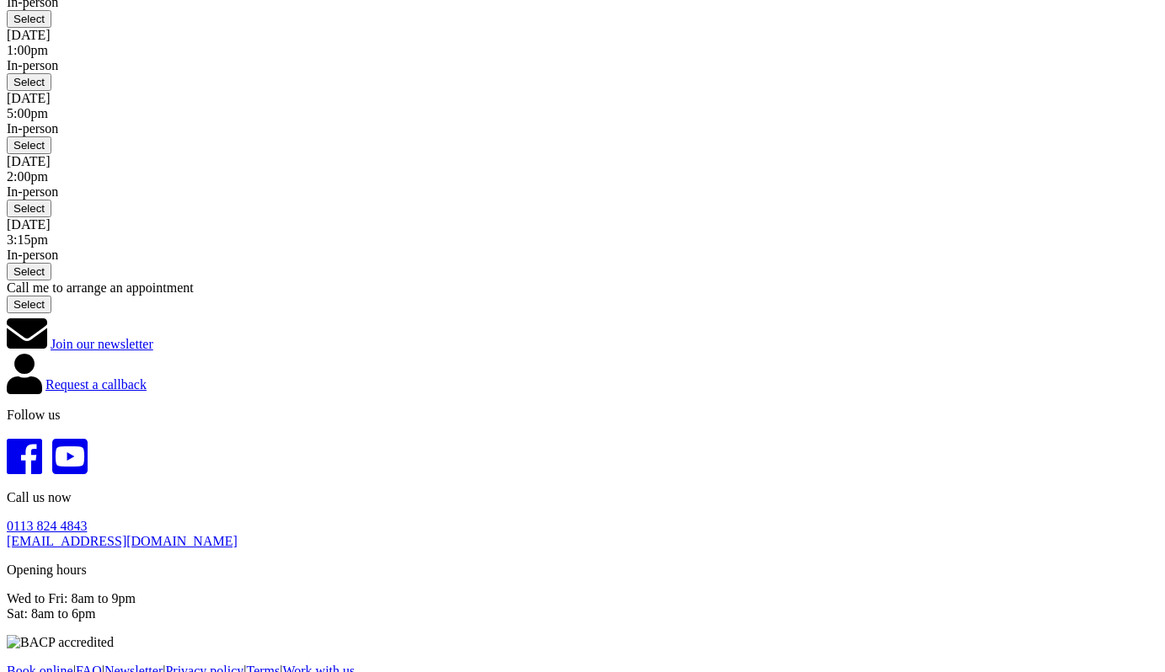
scroll to position [319, 0]
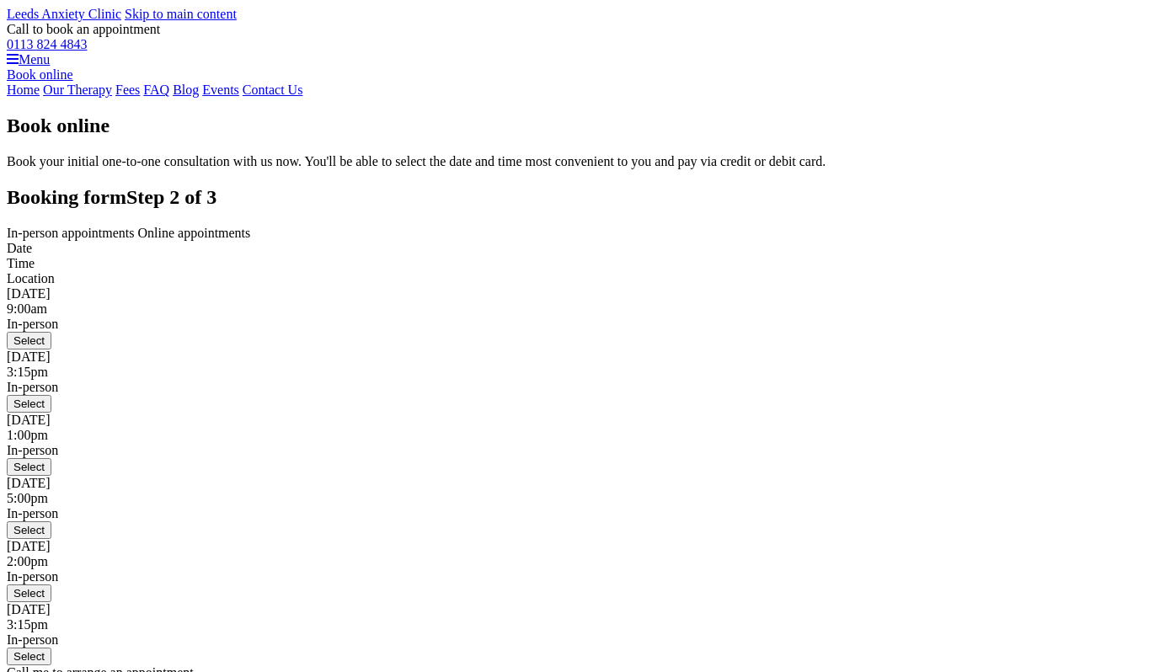
scroll to position [319, 0]
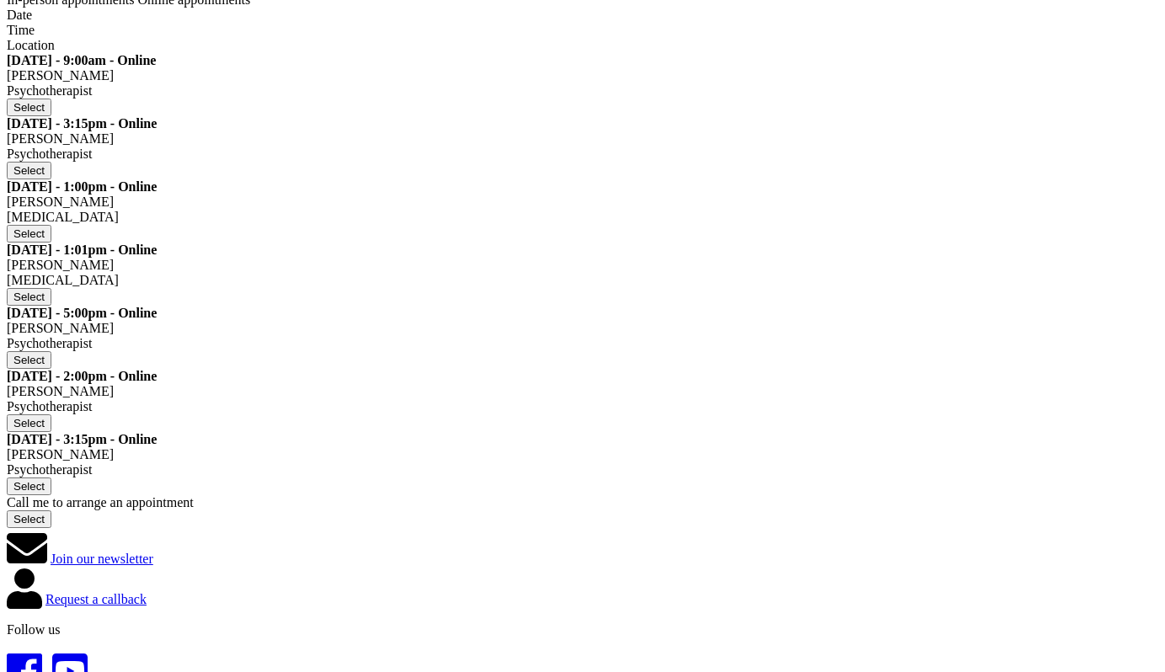
scroll to position [192, 0]
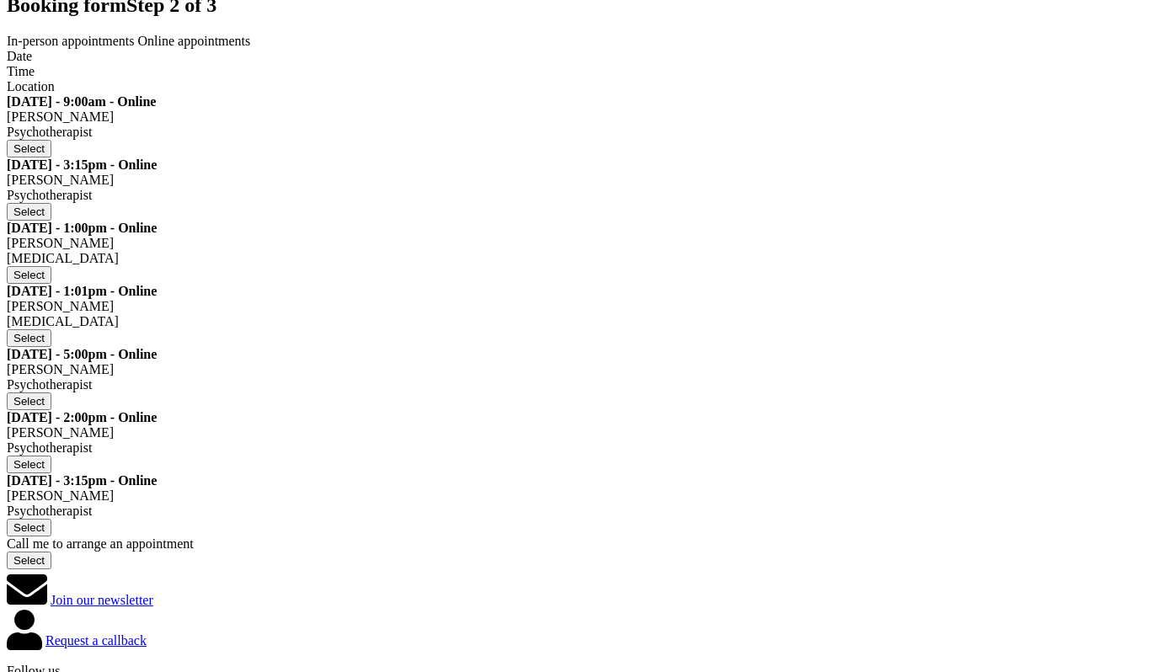
click at [251, 48] on span "Online appointments" at bounding box center [194, 41] width 113 height 14
click at [135, 48] on span "In-person appointments" at bounding box center [71, 41] width 128 height 14
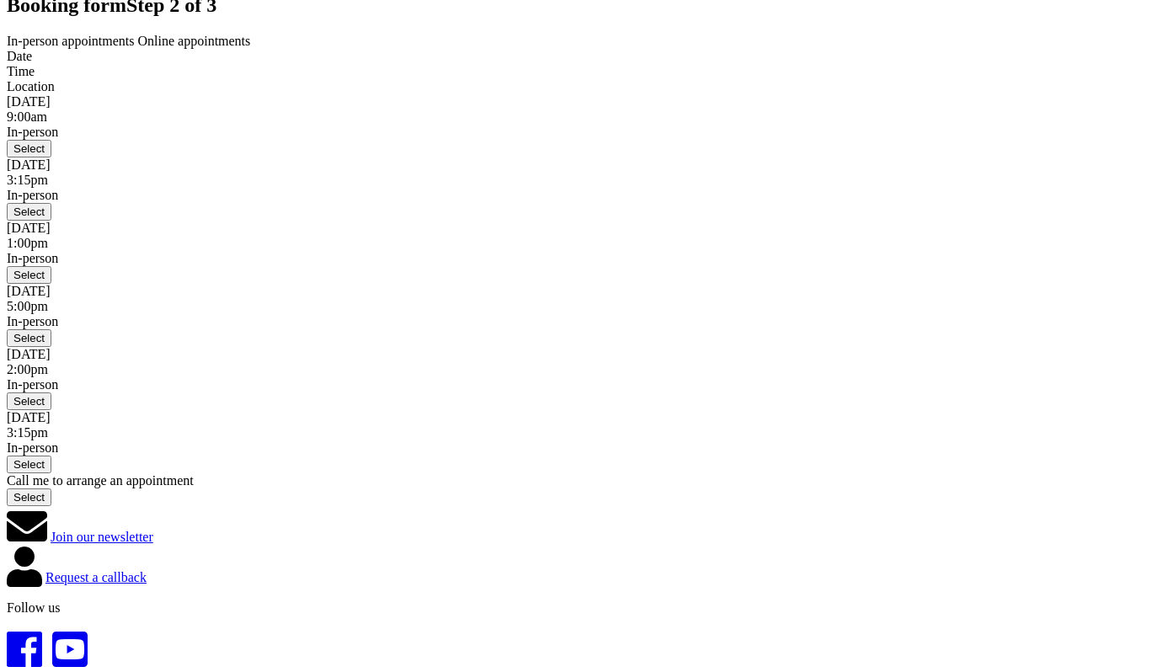
click at [251, 48] on span "Online appointments" at bounding box center [194, 41] width 113 height 14
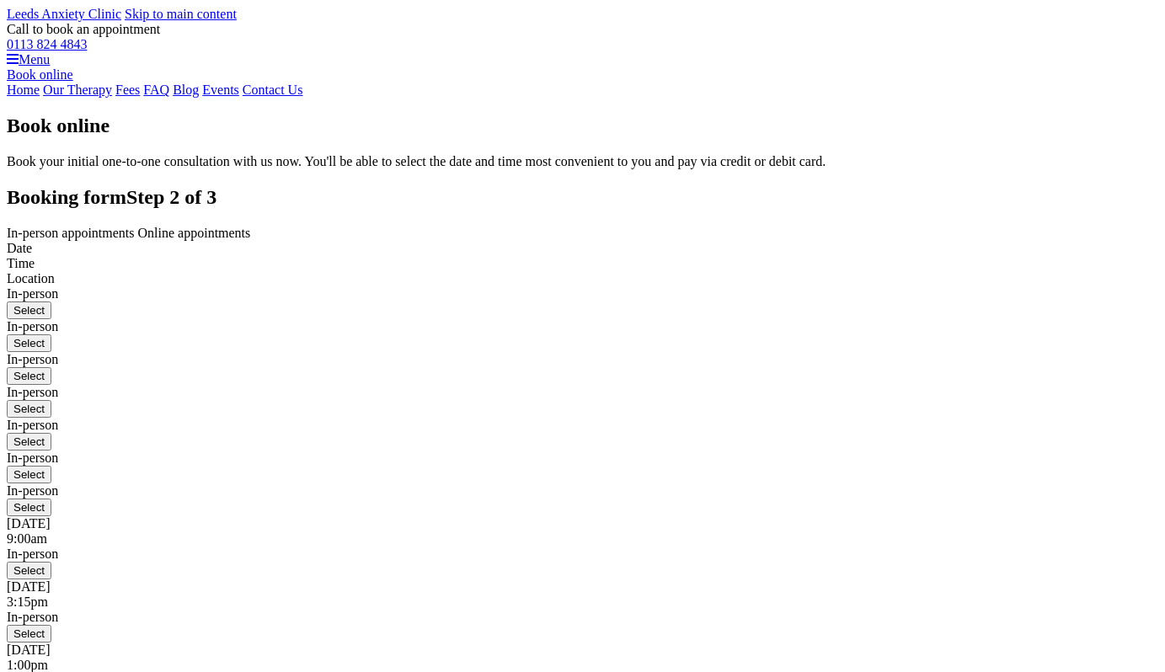
scroll to position [192, 0]
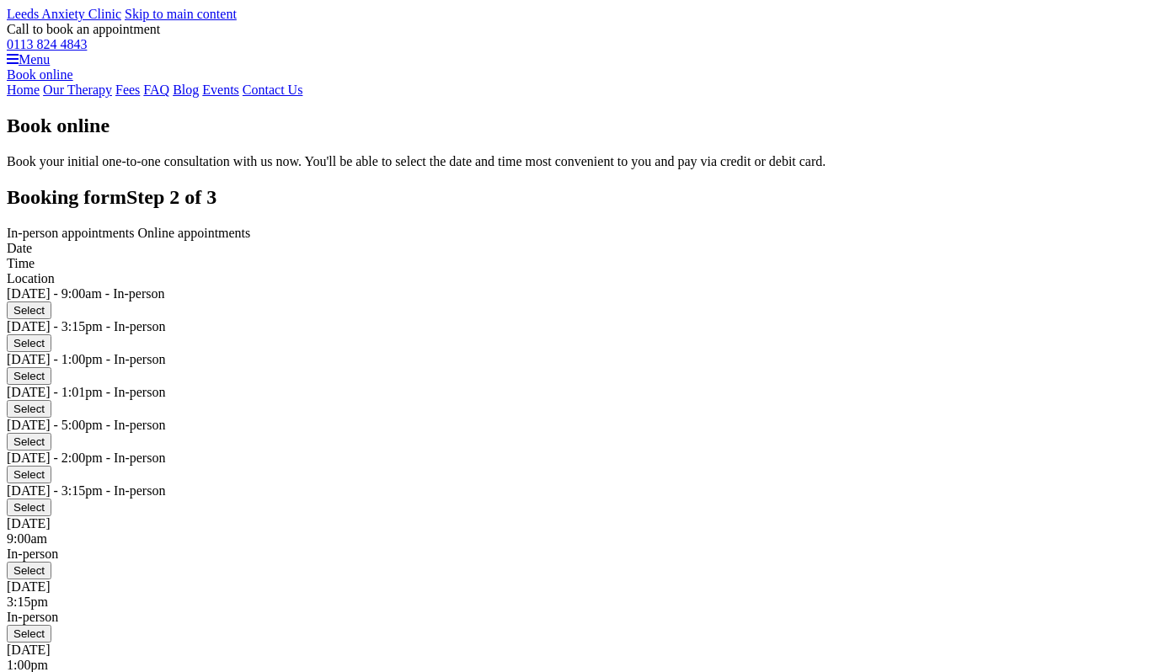
scroll to position [192, 0]
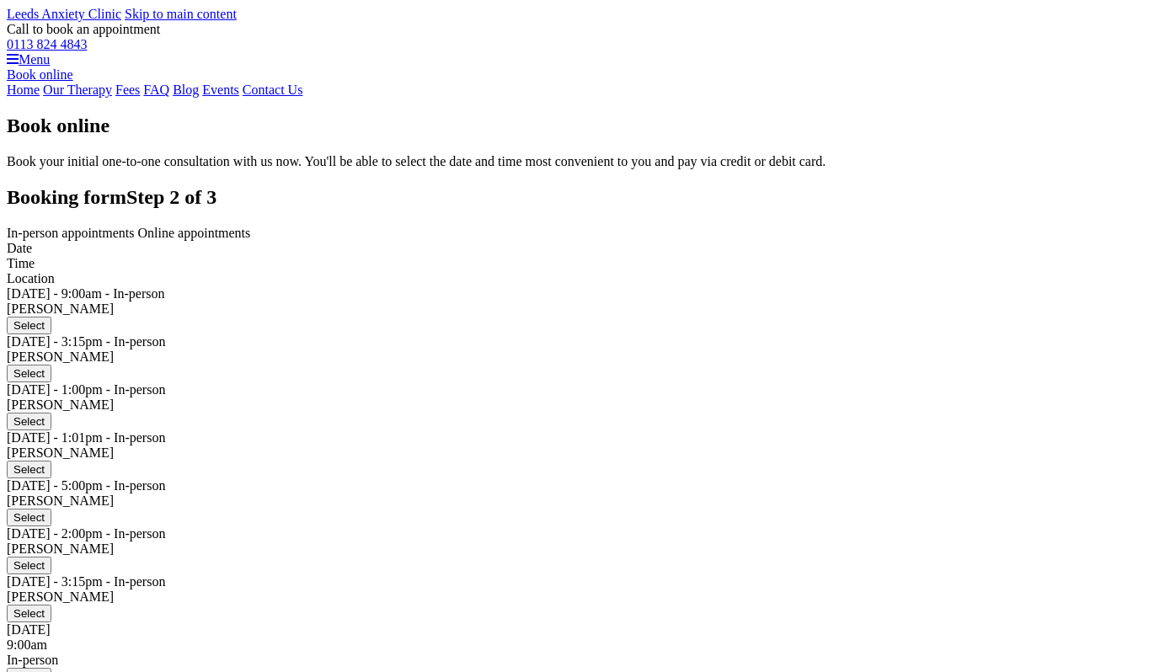
scroll to position [192, 0]
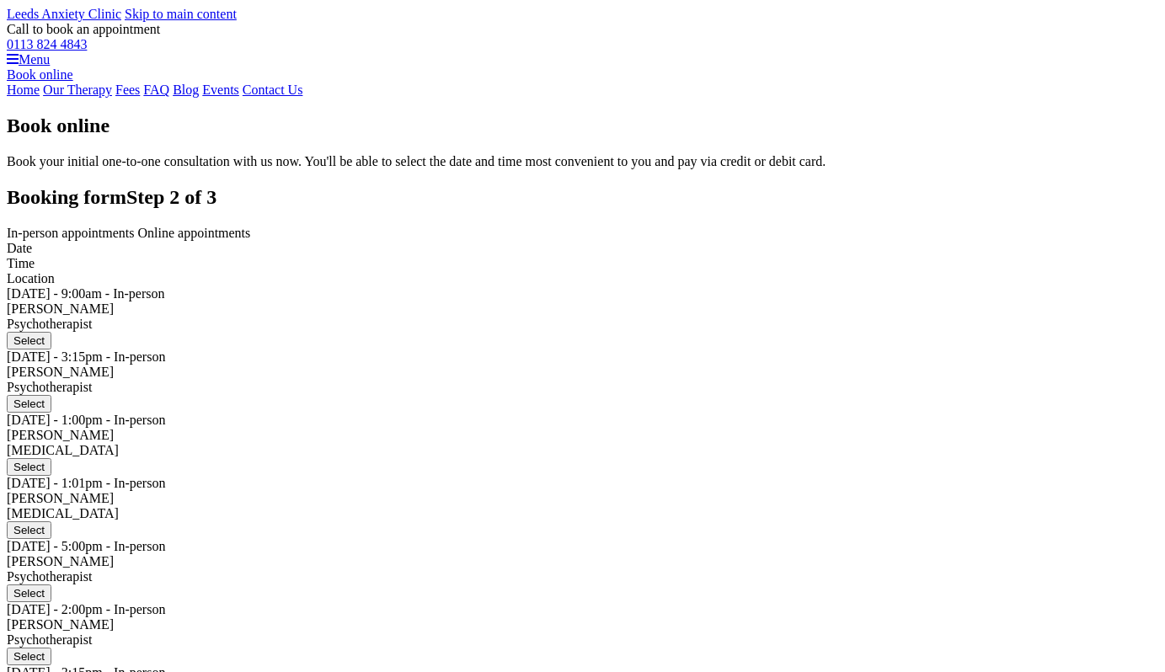
scroll to position [192, 0]
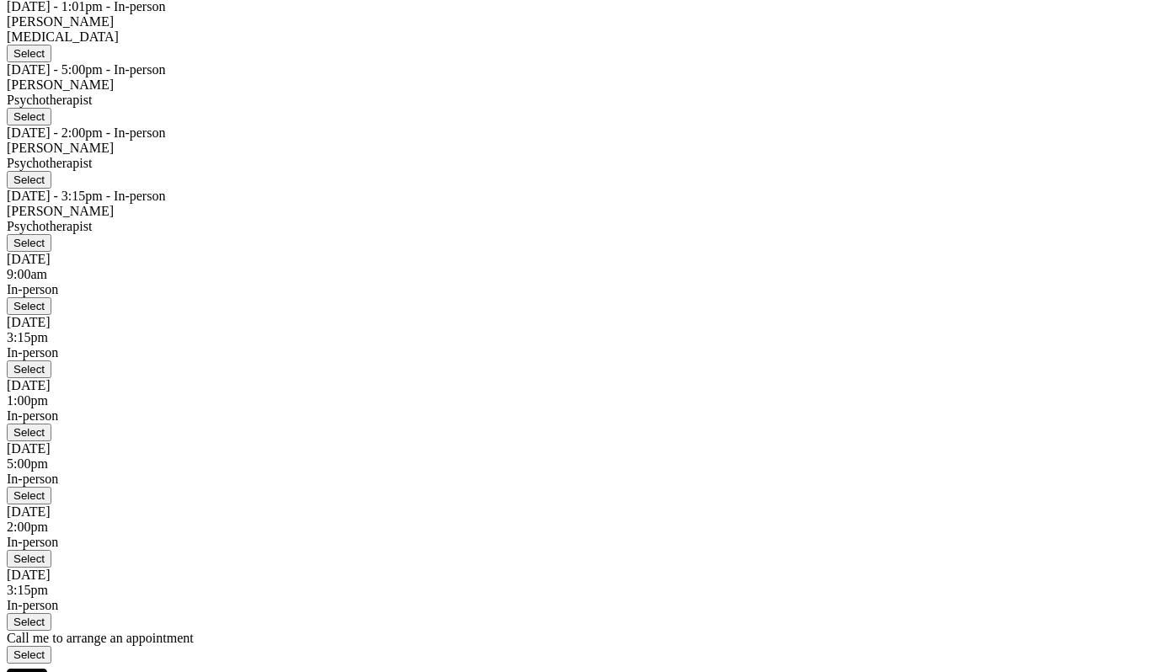
scroll to position [475, 0]
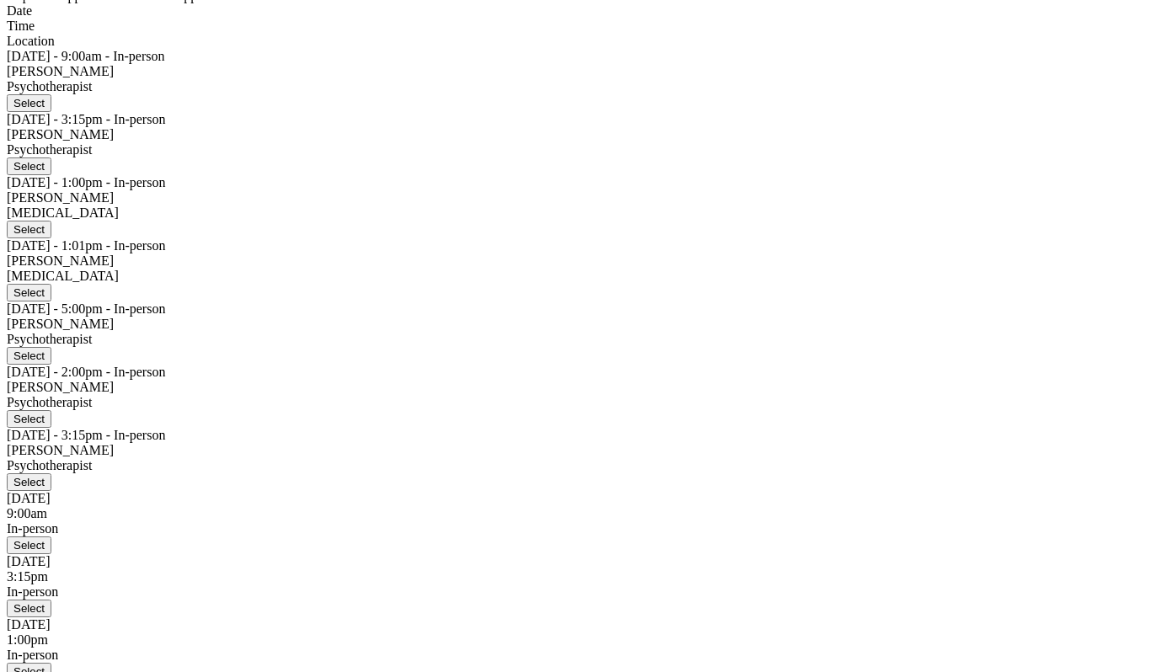
scroll to position [173, 0]
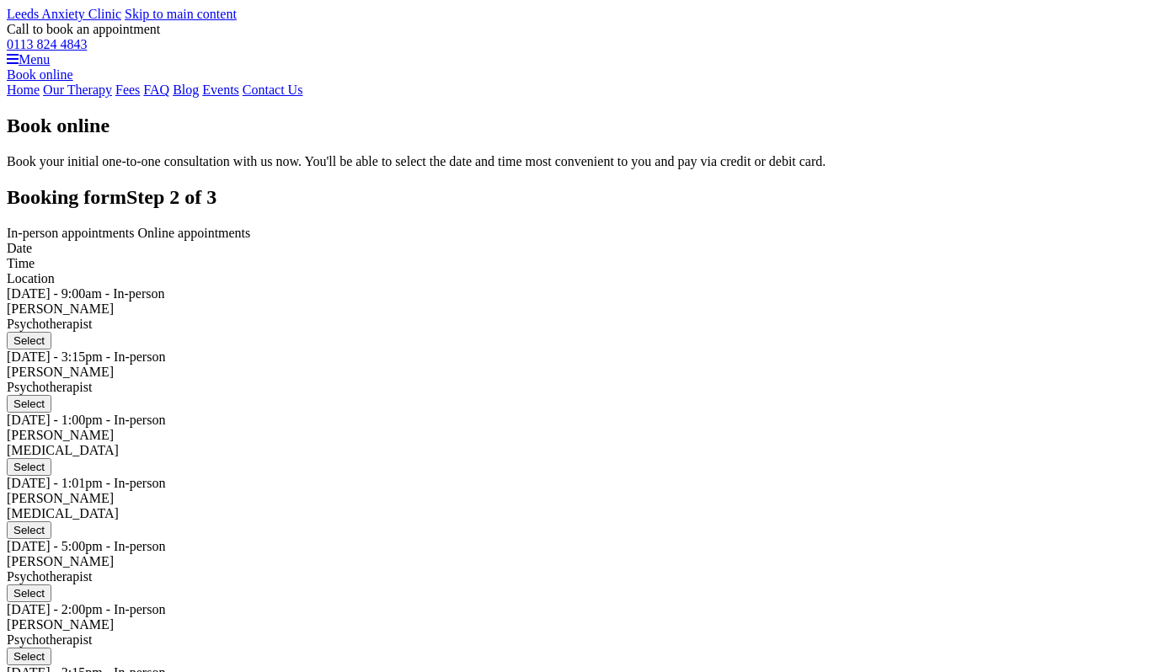
scroll to position [173, 0]
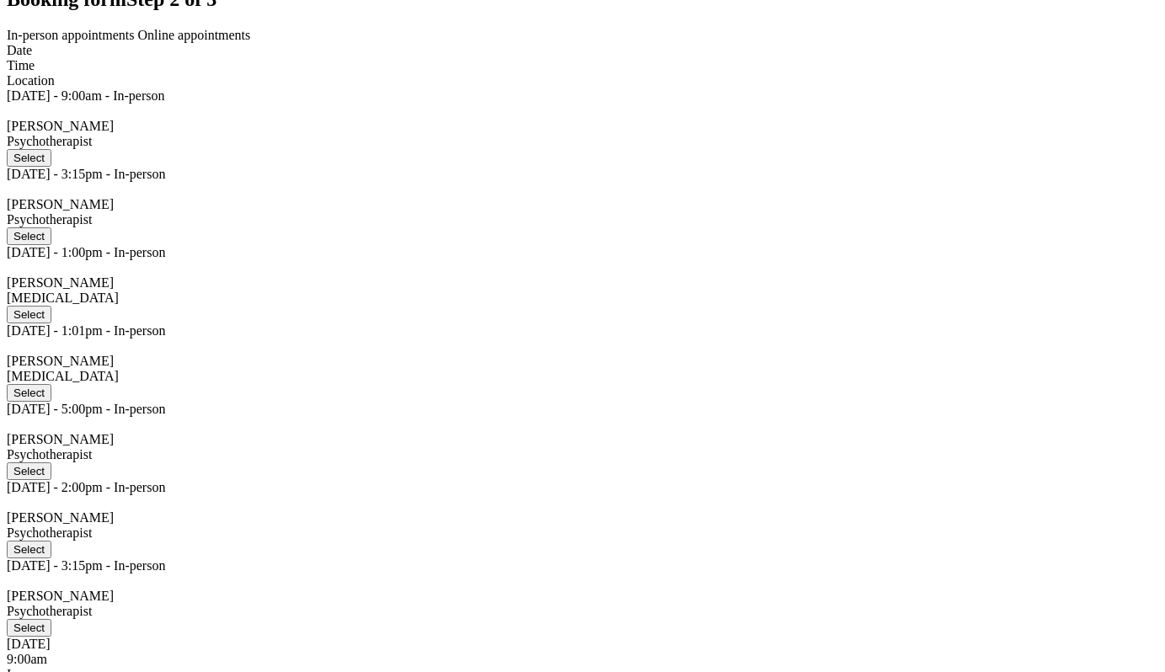
scroll to position [201, 0]
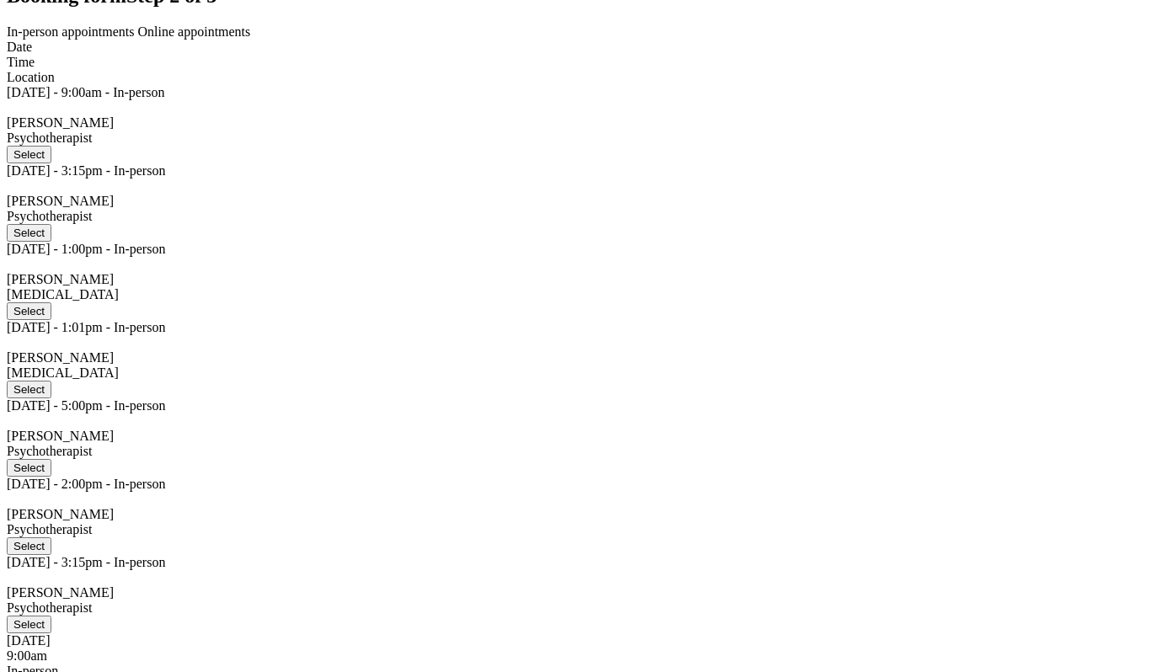
click at [251, 39] on span "Online appointments" at bounding box center [194, 31] width 113 height 14
click at [135, 39] on span "In-person appointments" at bounding box center [71, 31] width 128 height 14
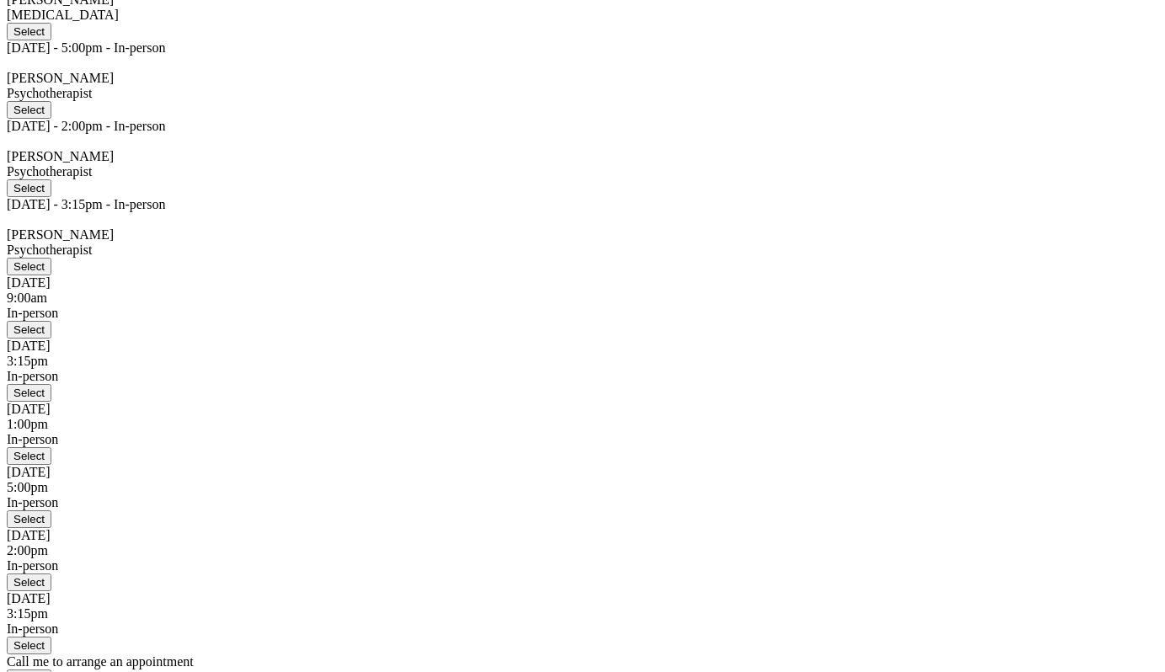
scroll to position [537, 0]
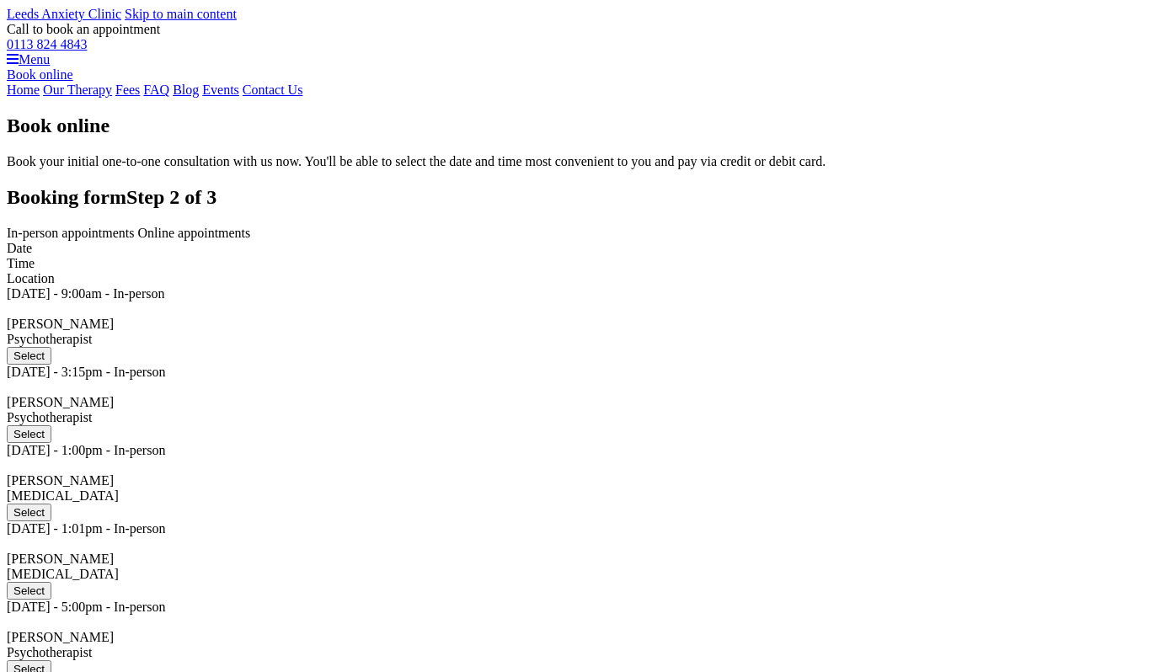
scroll to position [547, 0]
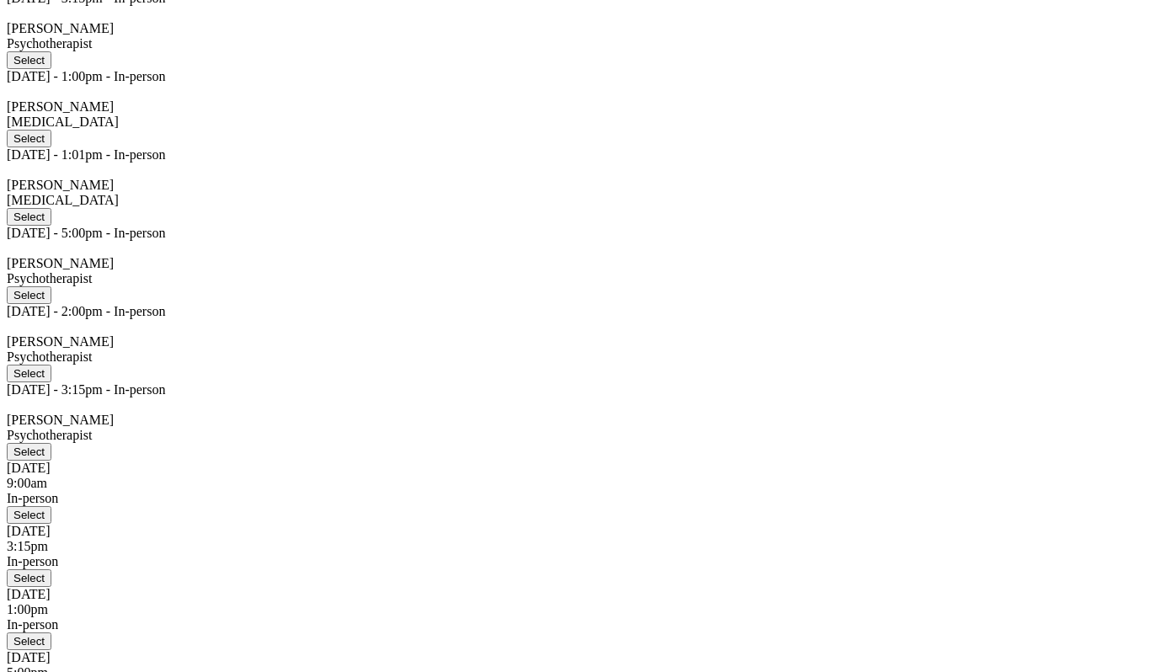
scroll to position [375, 0]
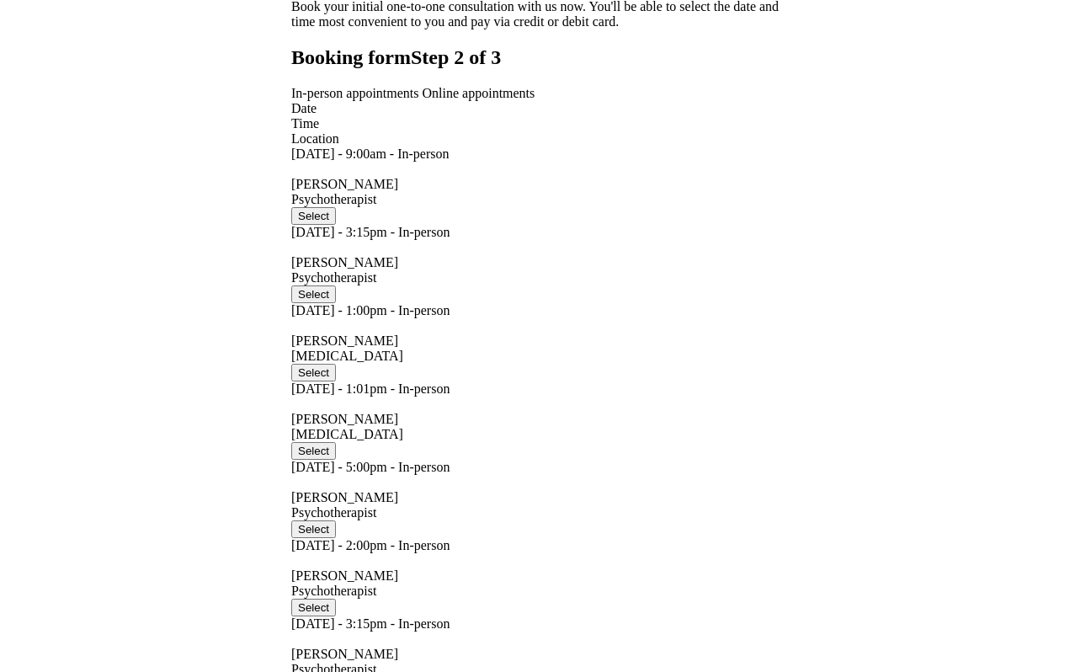
scroll to position [109, 0]
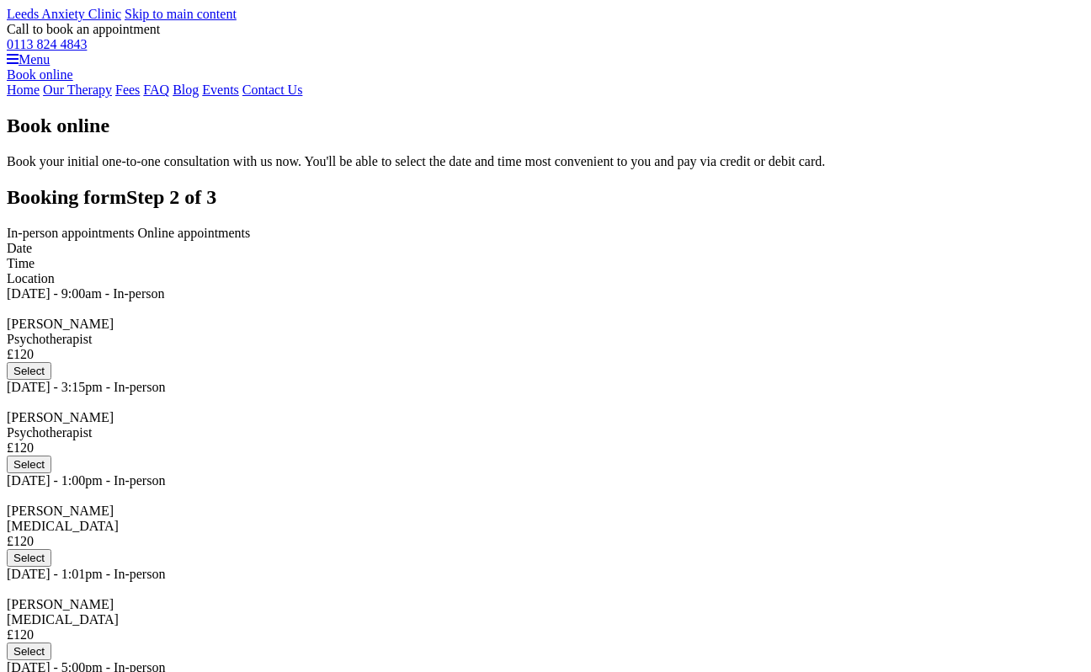
scroll to position [99, 0]
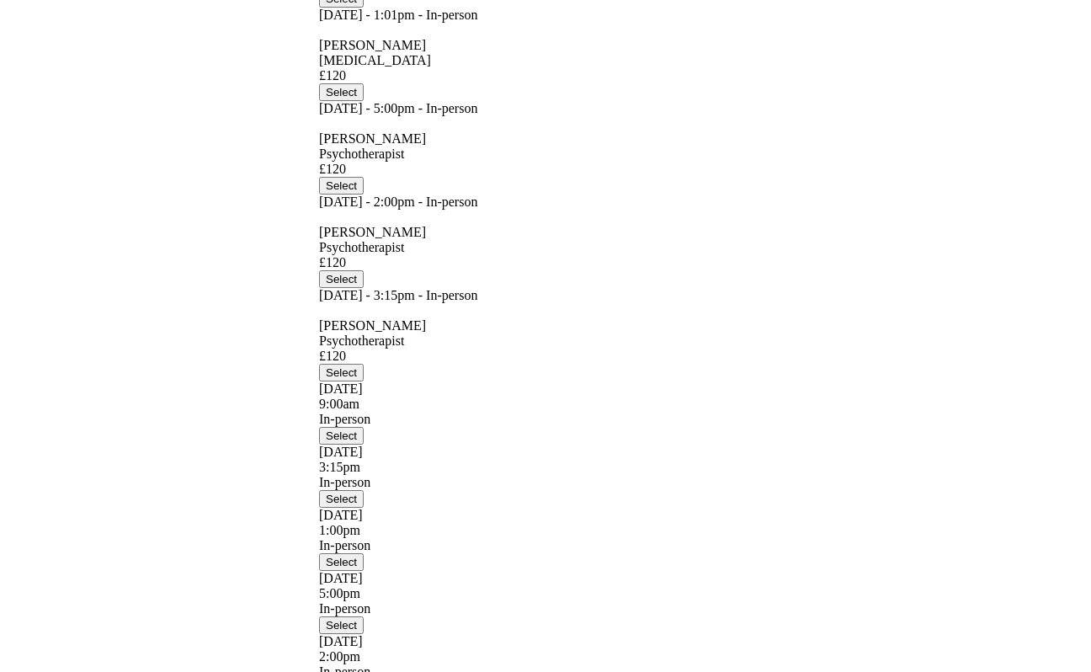
scroll to position [515, 0]
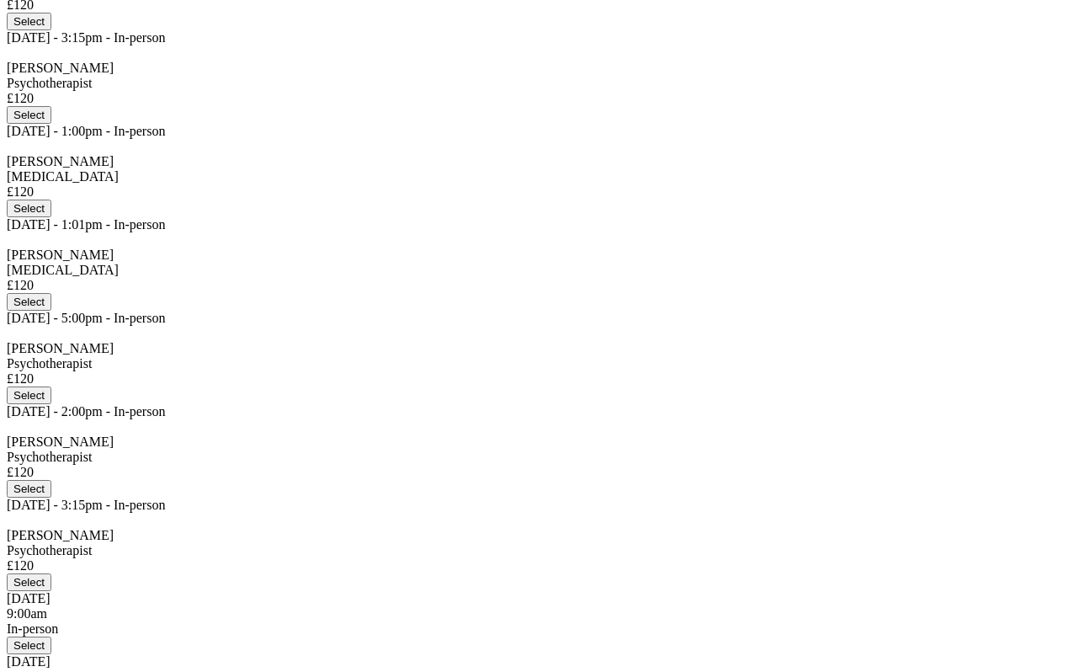
scroll to position [341, 0]
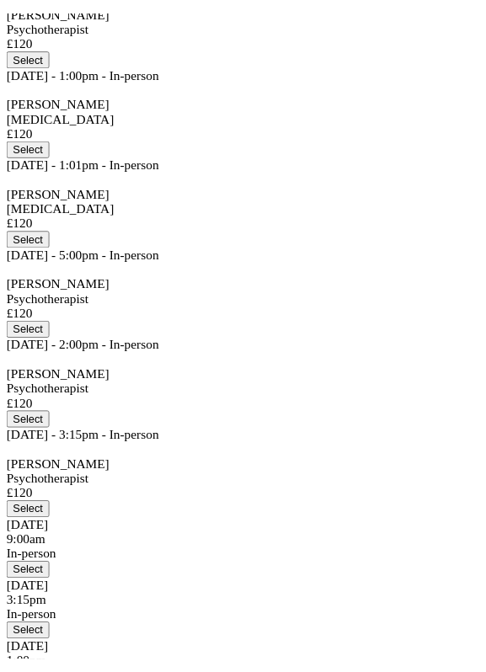
scroll to position [400, 0]
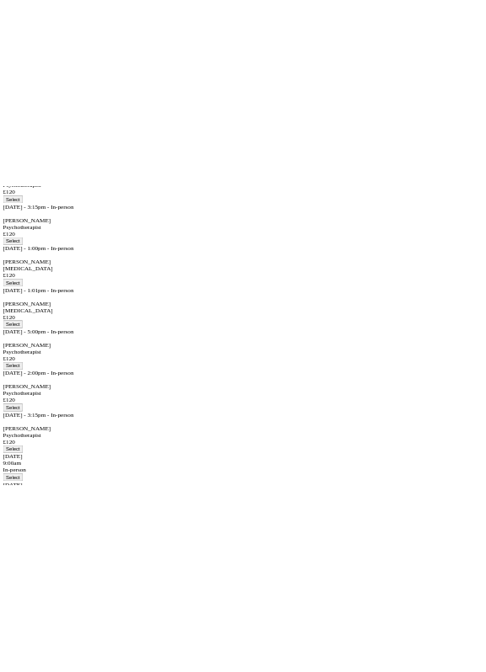
scroll to position [400, 0]
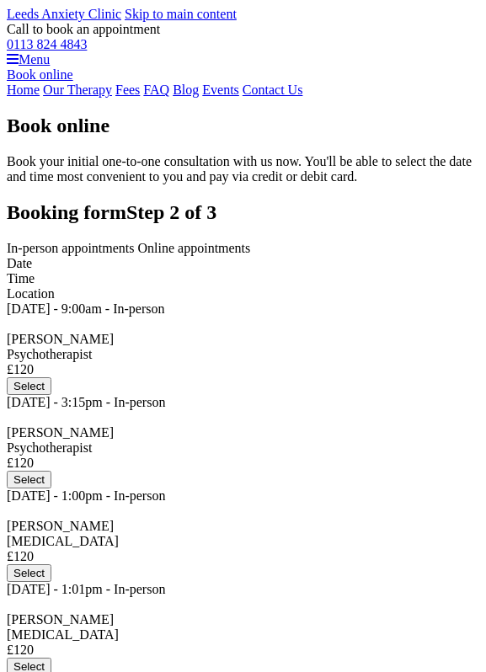
scroll to position [400, 0]
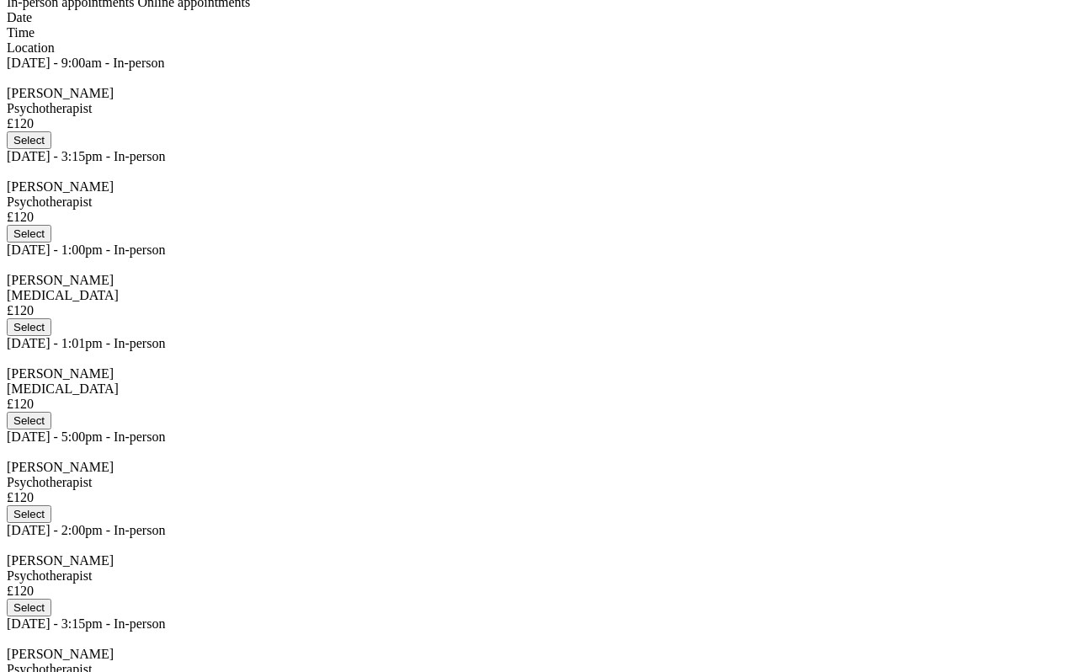
scroll to position [229, 0]
click at [251, 11] on span "Online appointments" at bounding box center [194, 4] width 113 height 14
click at [135, 11] on span "In-person appointments" at bounding box center [71, 4] width 128 height 14
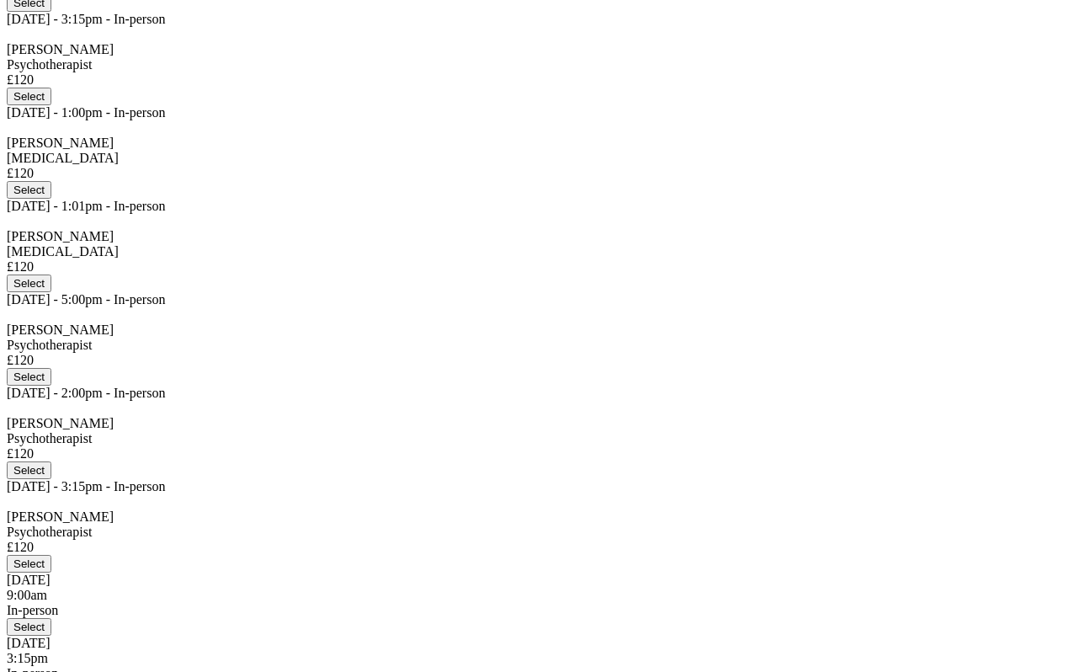
scroll to position [389, 0]
